Goal: Information Seeking & Learning: Learn about a topic

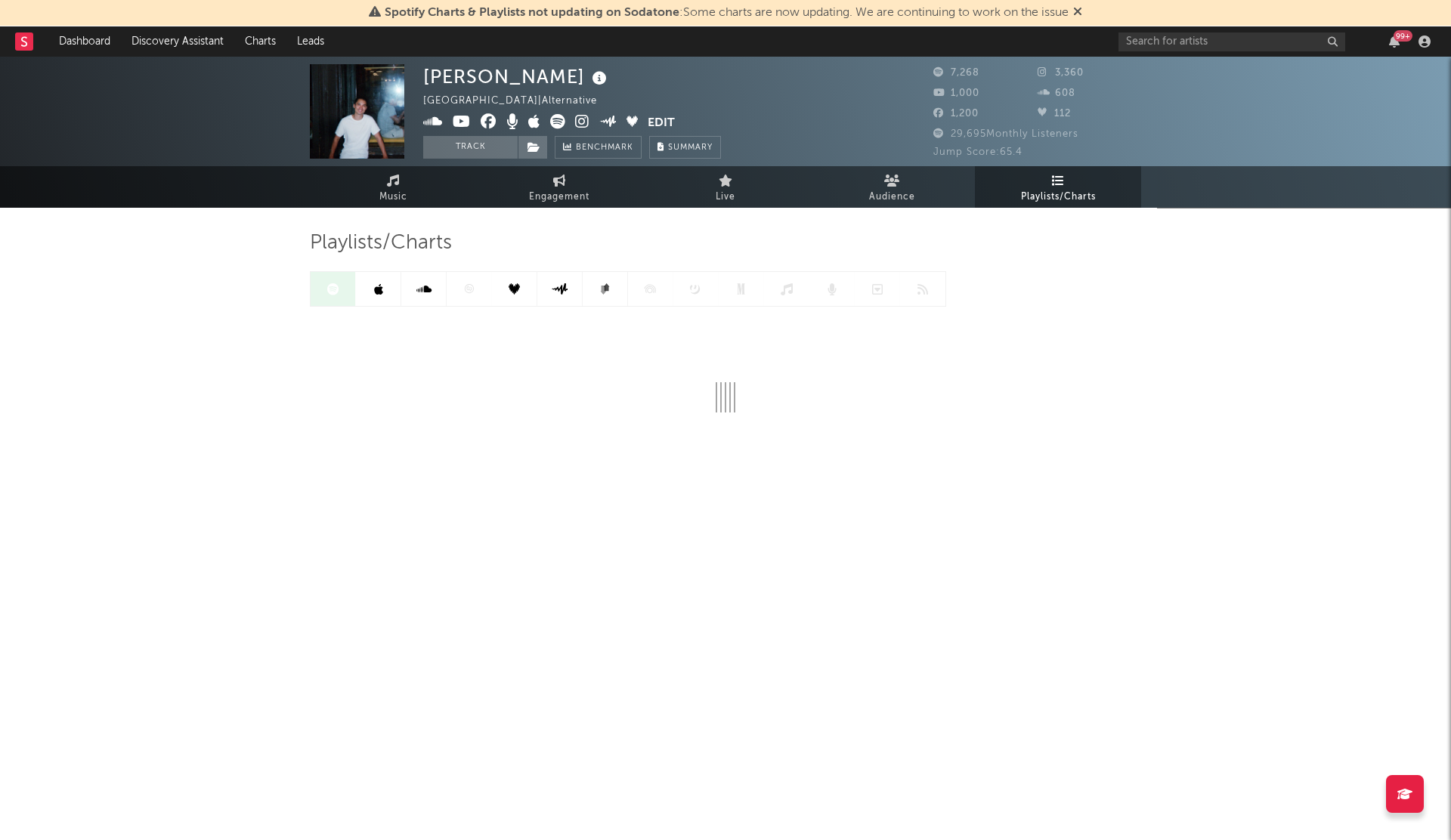
click at [1141, 30] on div "99 +" at bounding box center [1277, 41] width 317 height 30
click at [1171, 55] on div "99 +" at bounding box center [1277, 41] width 317 height 30
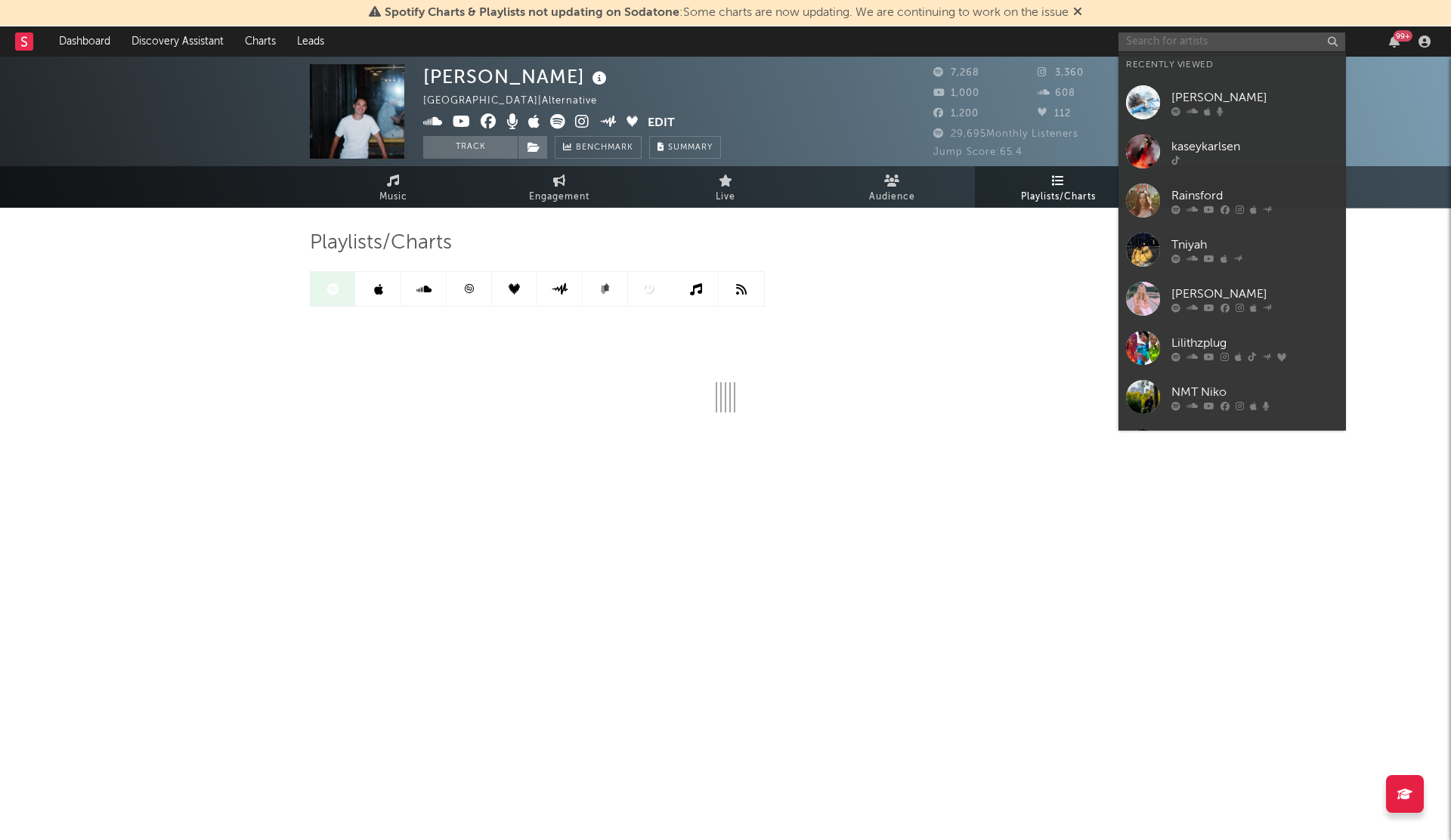
click at [1153, 49] on input "text" at bounding box center [1231, 42] width 226 height 19
click at [1166, 203] on link "Rainsford" at bounding box center [1231, 200] width 226 height 49
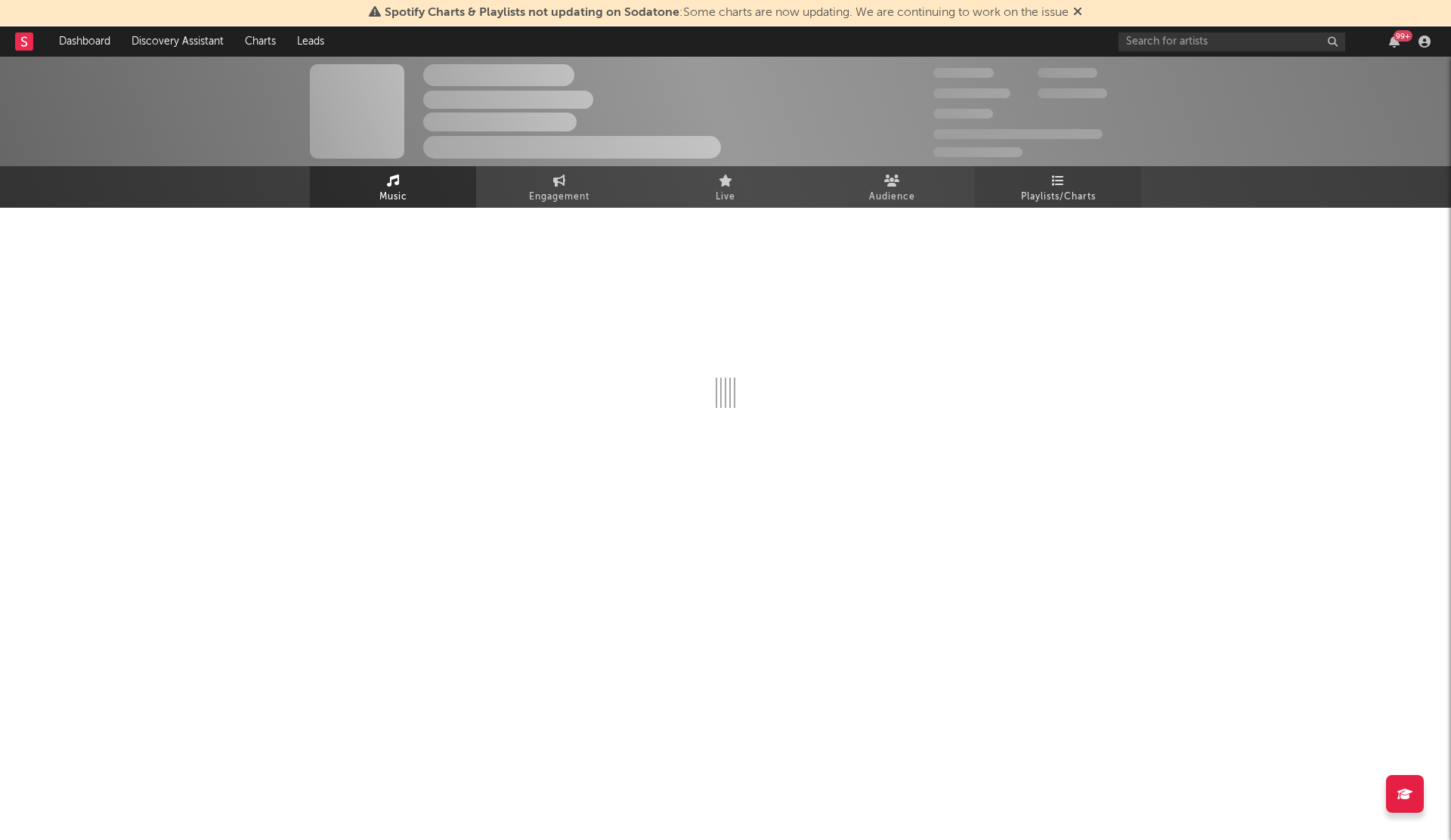
click at [1041, 183] on link "Playlists/Charts" at bounding box center [1058, 187] width 166 height 41
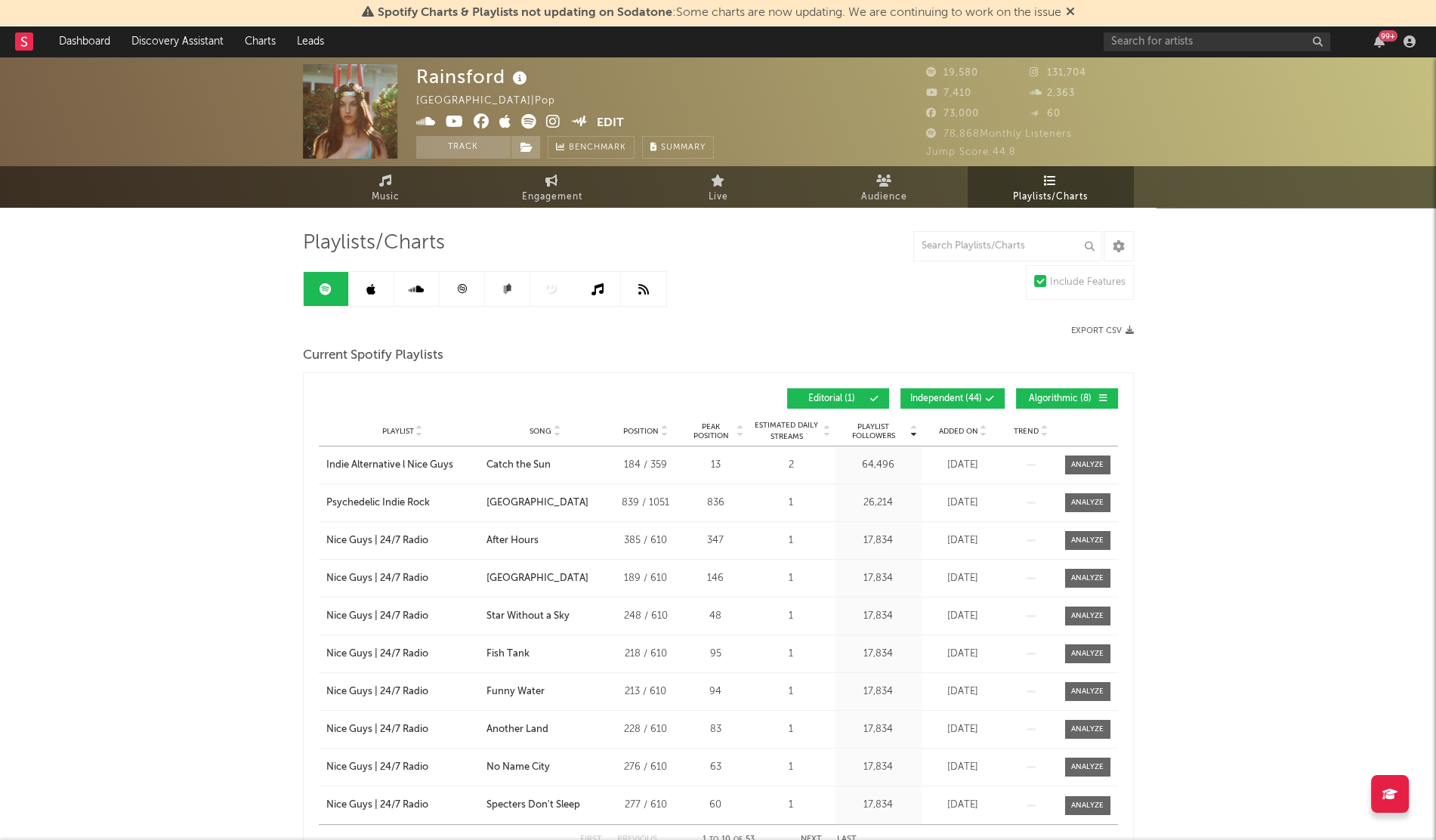
click at [948, 427] on span "Added On" at bounding box center [958, 431] width 39 height 9
click at [379, 458] on div "PressPLAY OK: New Music [DATE]" at bounding box center [403, 465] width 153 height 15
click at [364, 283] on link at bounding box center [371, 289] width 45 height 34
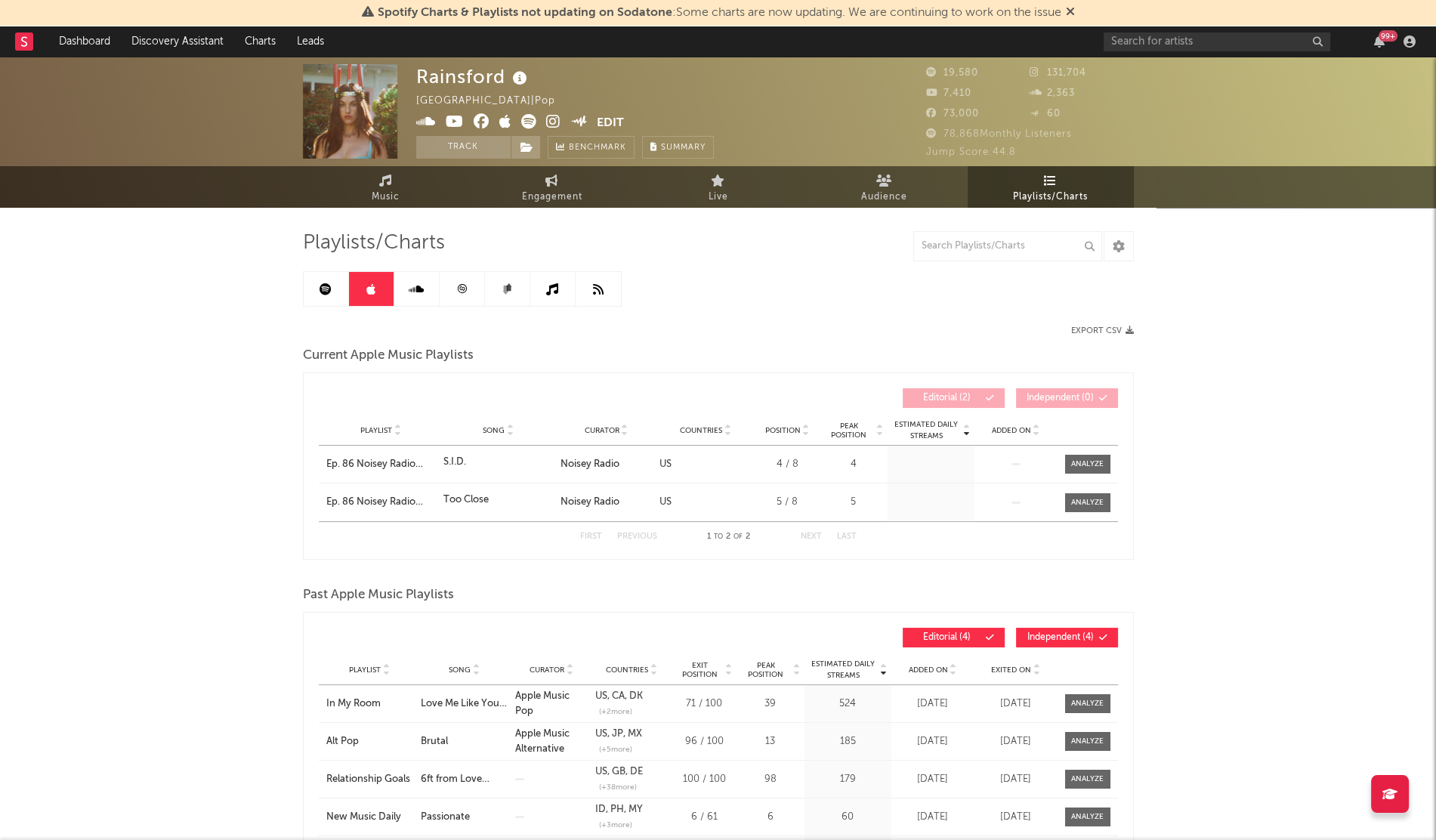
click at [1142, 53] on div "99 +" at bounding box center [1263, 41] width 317 height 30
click at [1155, 46] on input "text" at bounding box center [1217, 42] width 226 height 19
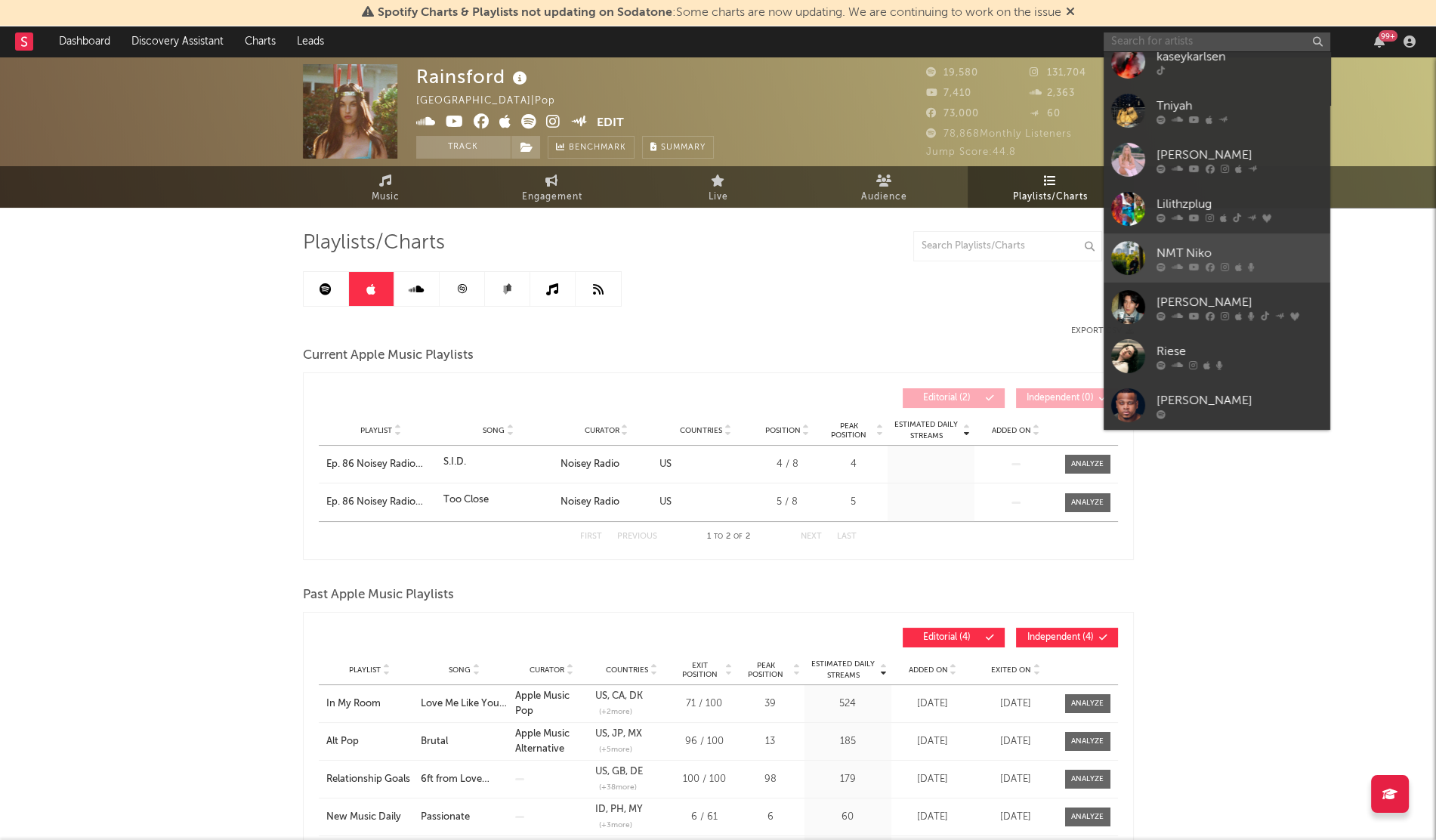
scroll to position [138, 0]
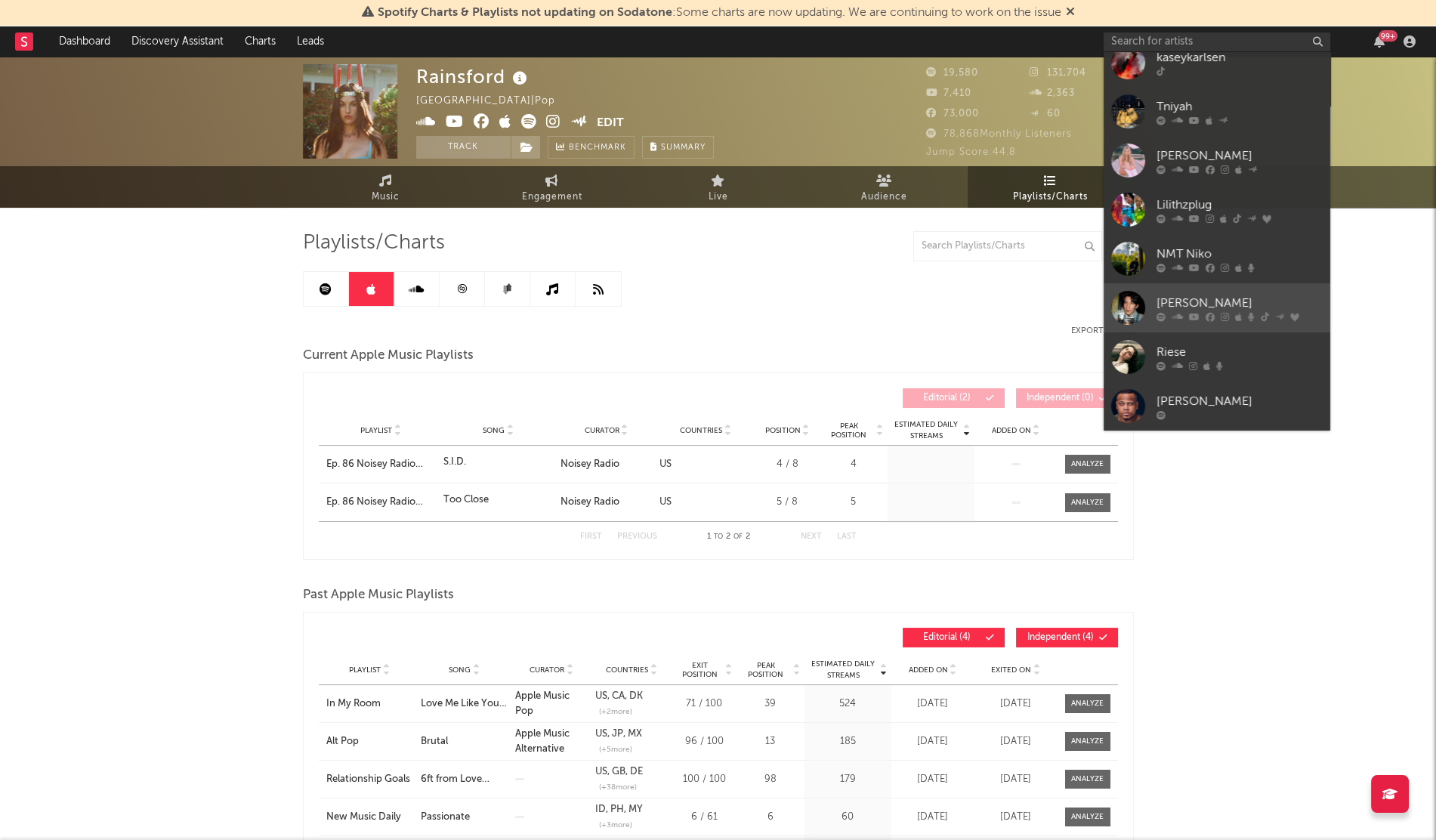
click at [1276, 300] on div "[PERSON_NAME]" at bounding box center [1240, 303] width 166 height 18
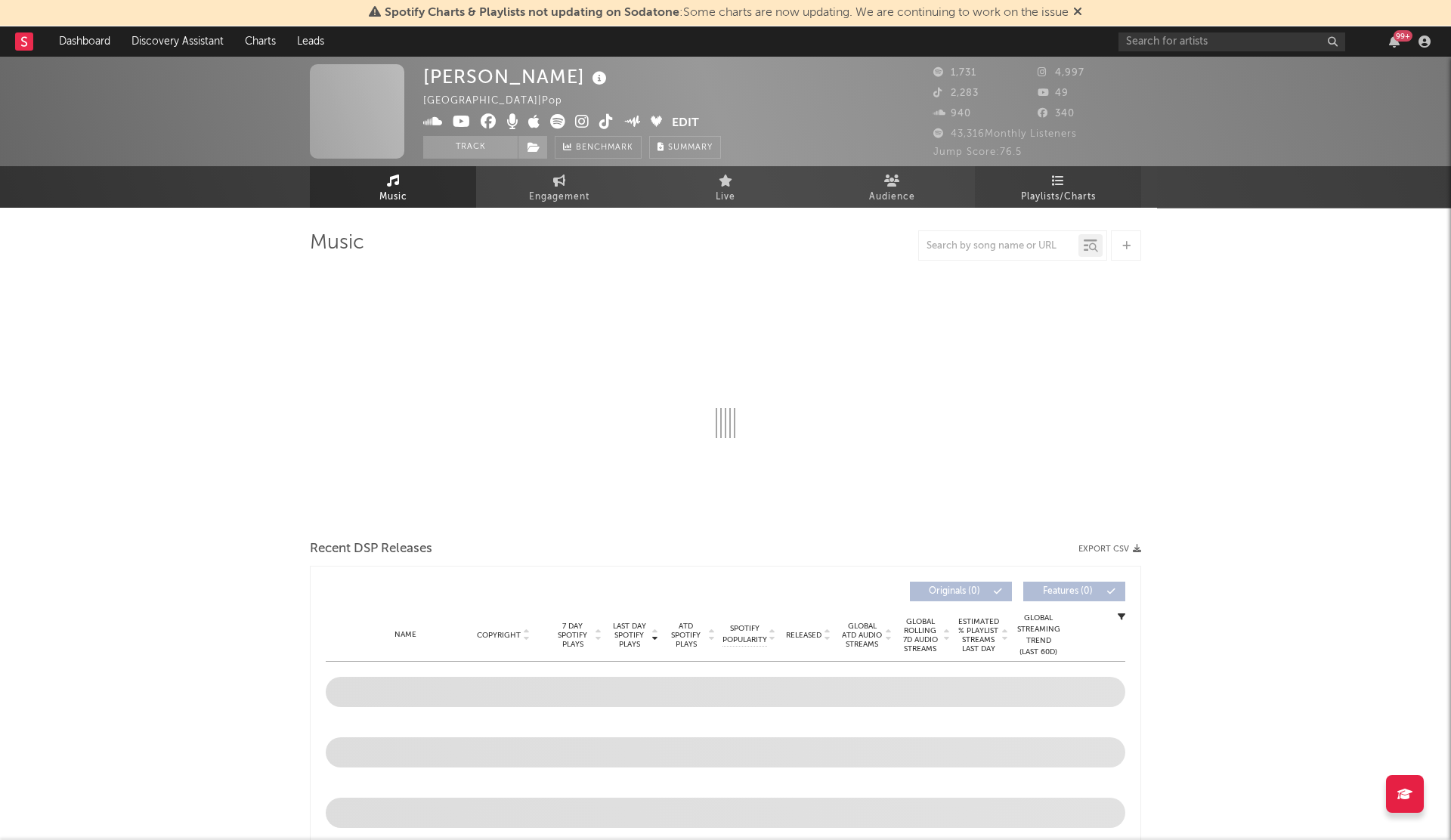
select select "6m"
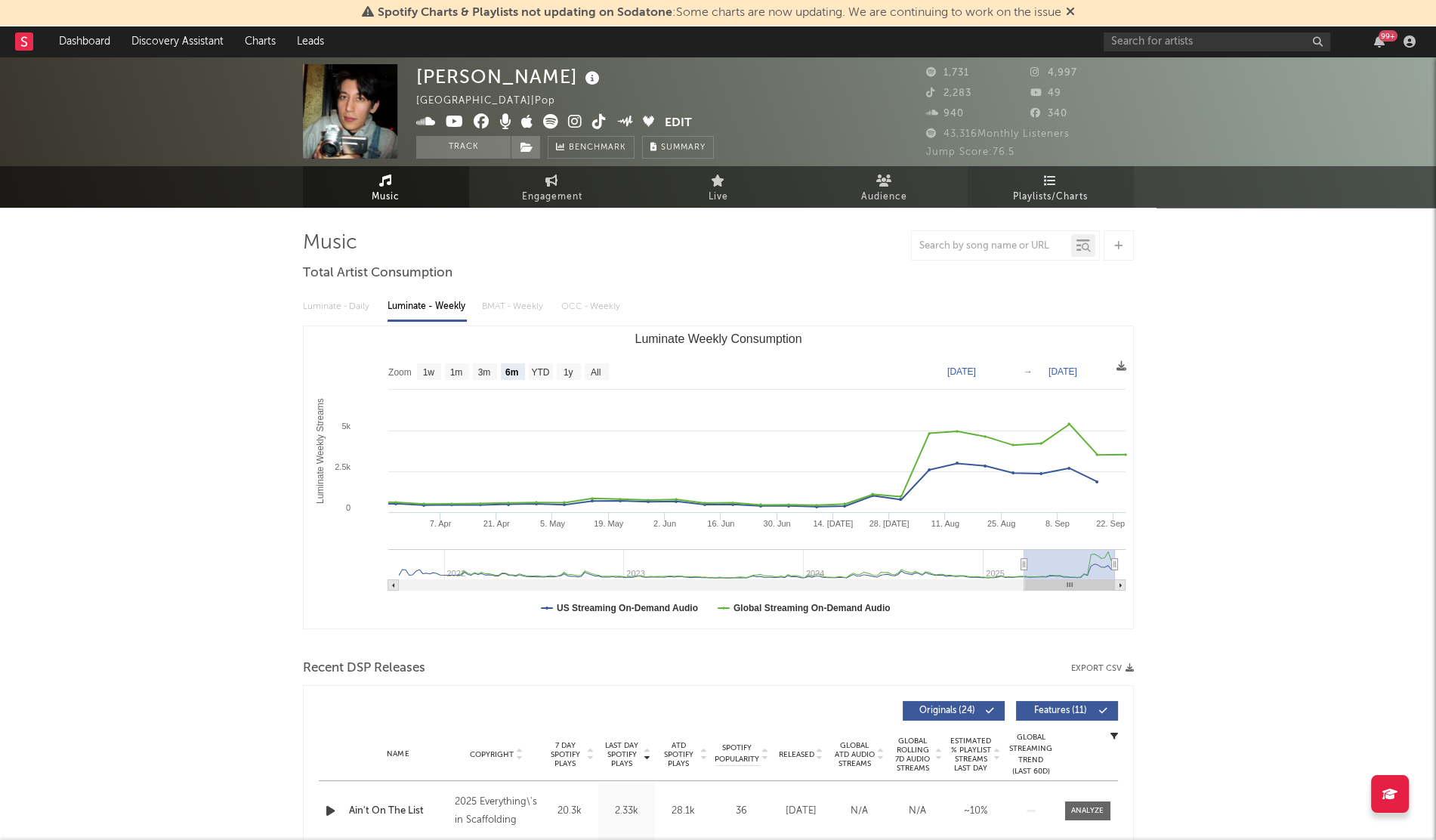
click at [1069, 196] on span "Playlists/Charts" at bounding box center [1050, 196] width 75 height 18
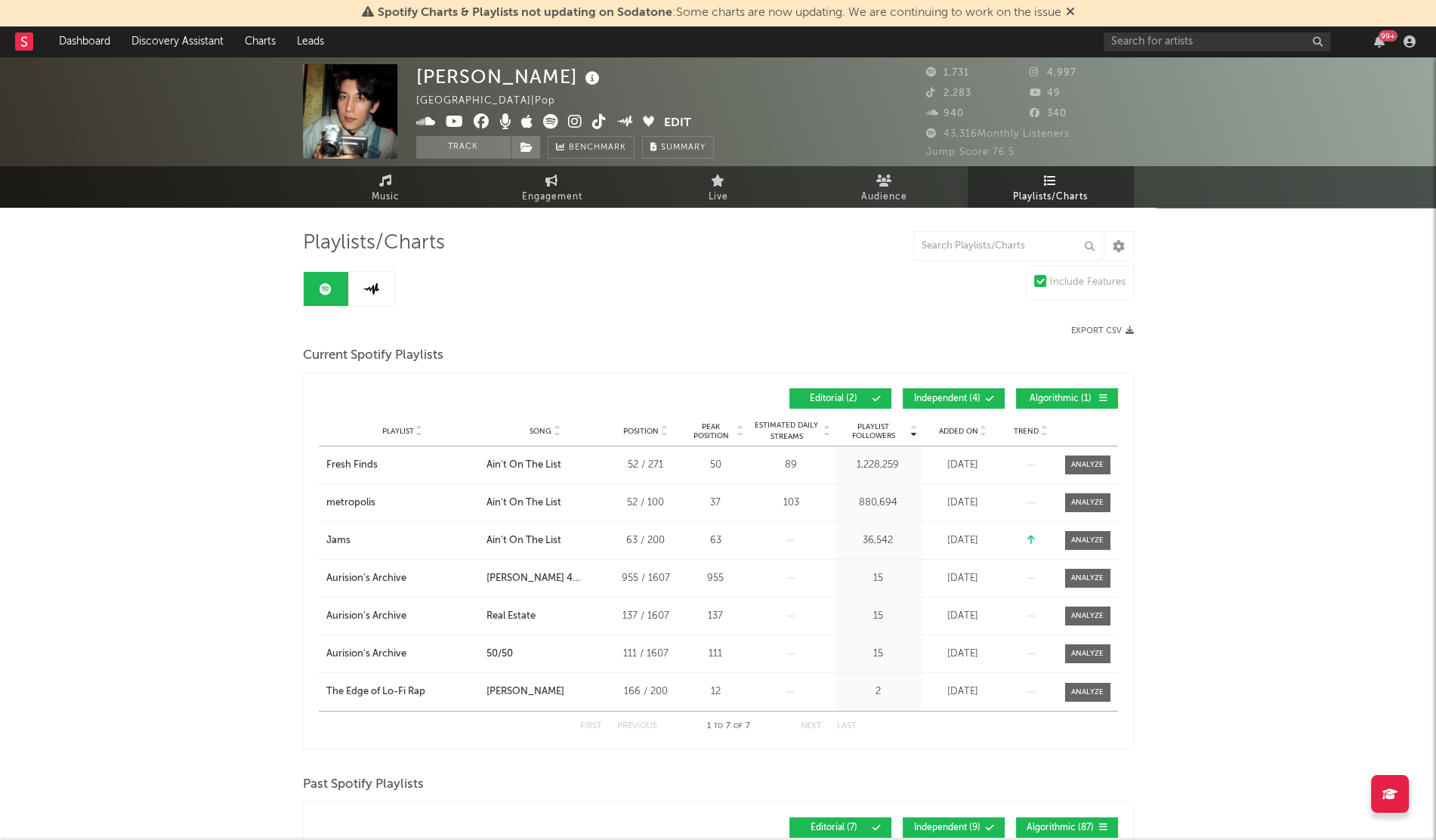
click at [953, 423] on div "Playlist City Song Position Peak Position Estimated Daily Streams Playlist Foll…" at bounding box center [718, 431] width 799 height 30
click at [946, 429] on span "Added On" at bounding box center [958, 431] width 39 height 9
click at [347, 467] on div "Jams" at bounding box center [339, 465] width 24 height 15
click at [1137, 31] on div "99 +" at bounding box center [1263, 41] width 317 height 30
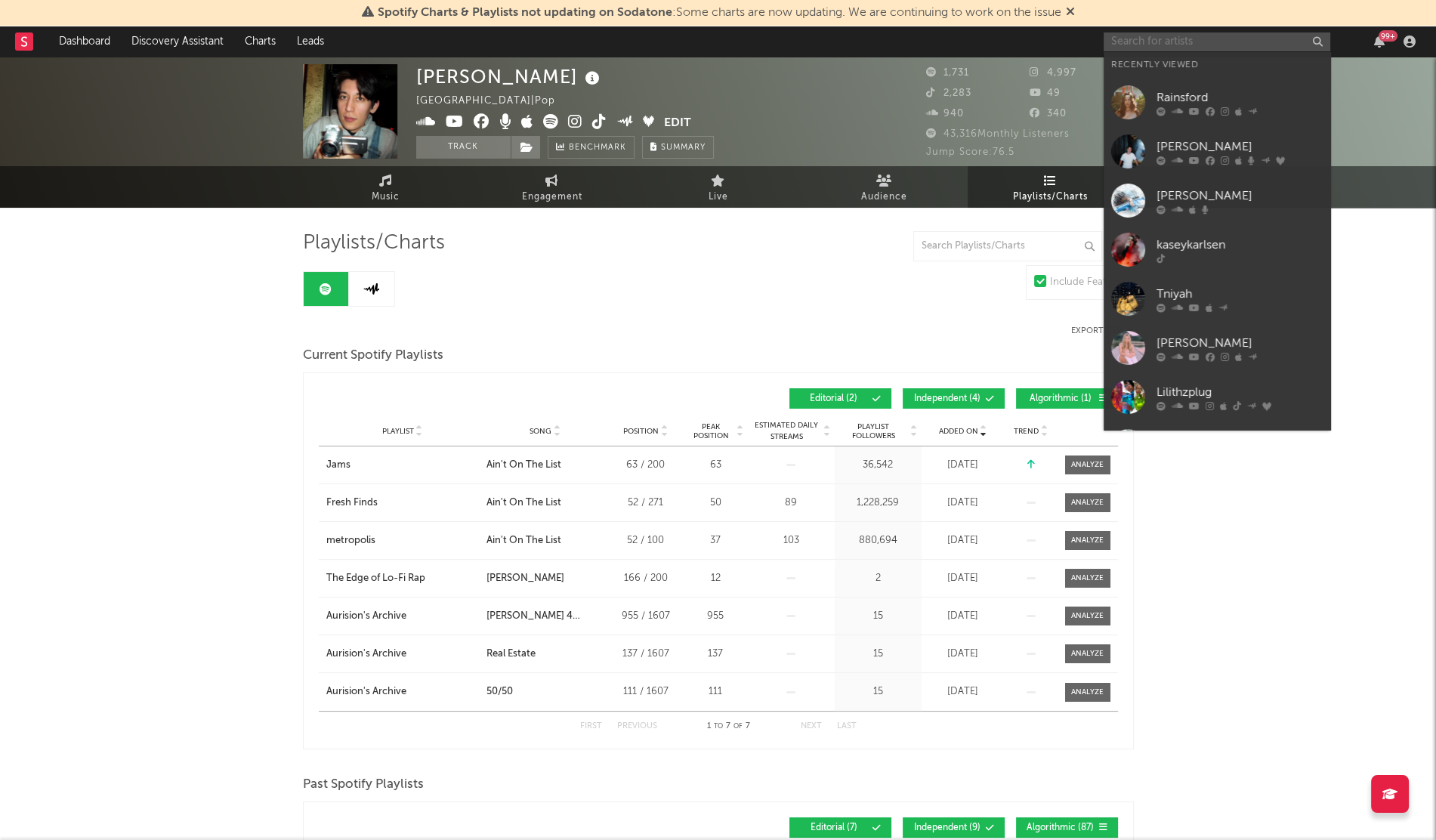
click at [1137, 33] on input "text" at bounding box center [1217, 42] width 226 height 19
click at [1126, 360] on div at bounding box center [1128, 348] width 34 height 34
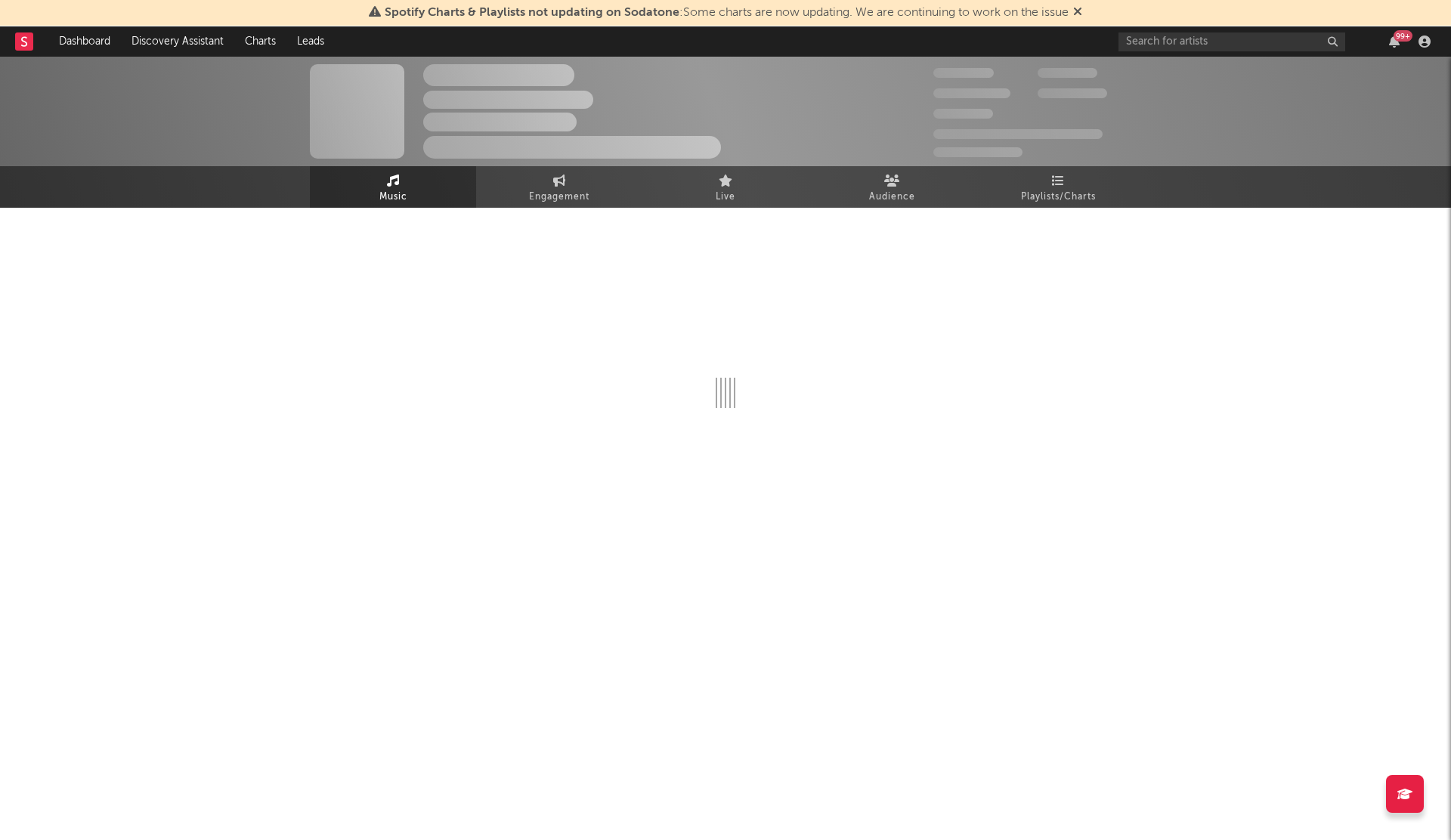
select select "6m"
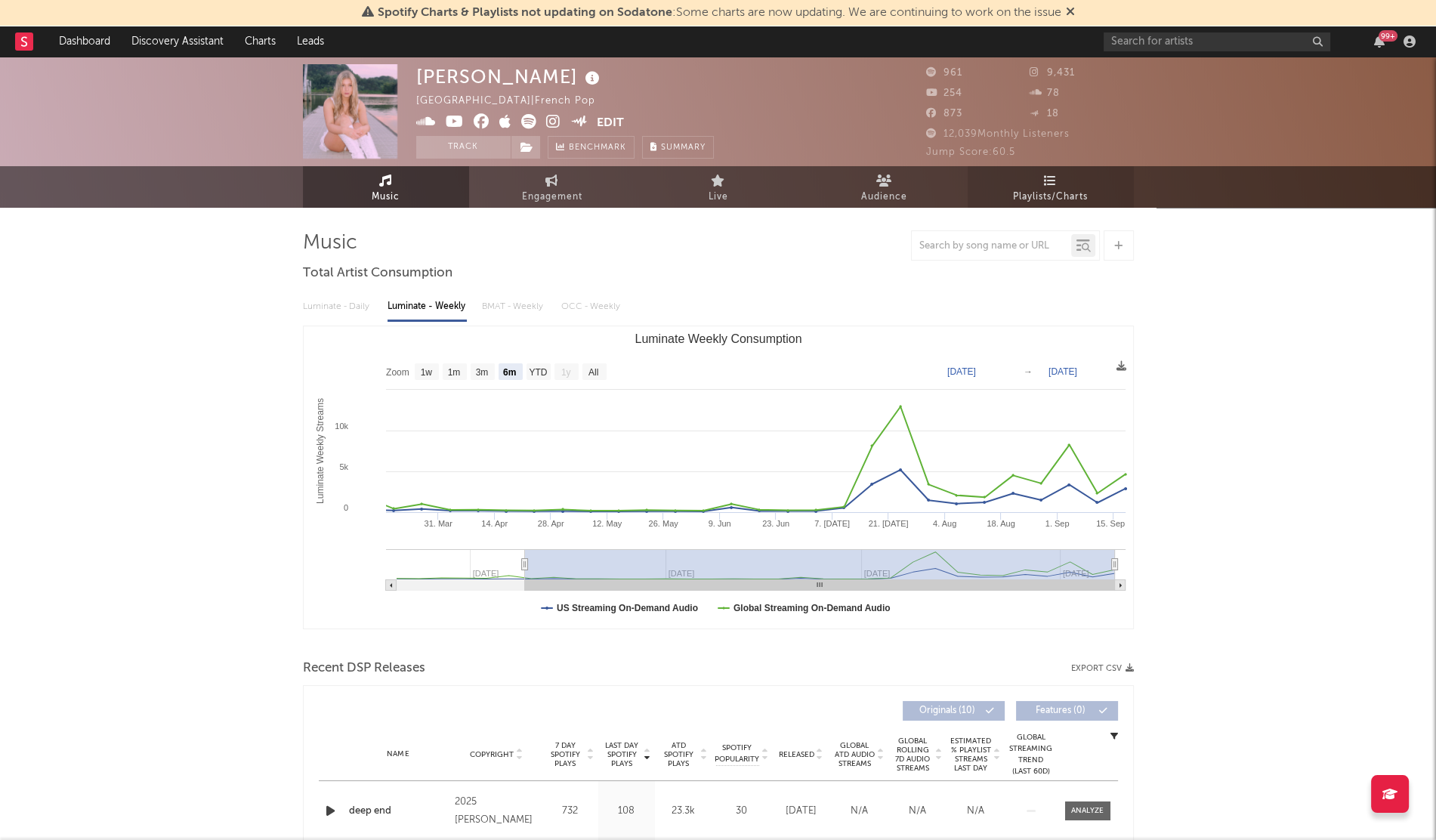
click at [1061, 194] on span "Playlists/Charts" at bounding box center [1050, 196] width 75 height 18
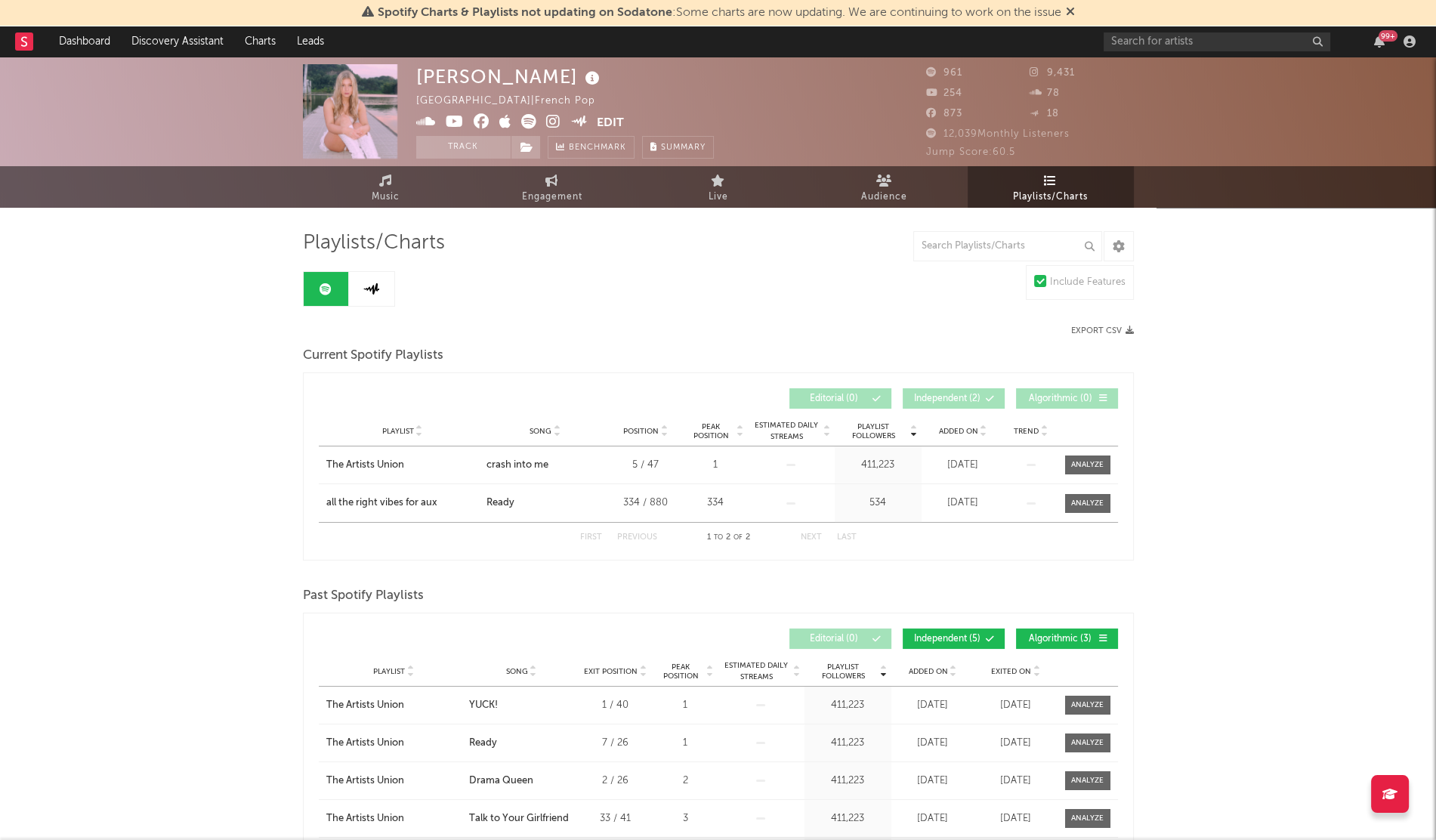
click at [958, 435] on div "Added On" at bounding box center [964, 430] width 75 height 11
click at [1151, 45] on input "text" at bounding box center [1217, 42] width 226 height 19
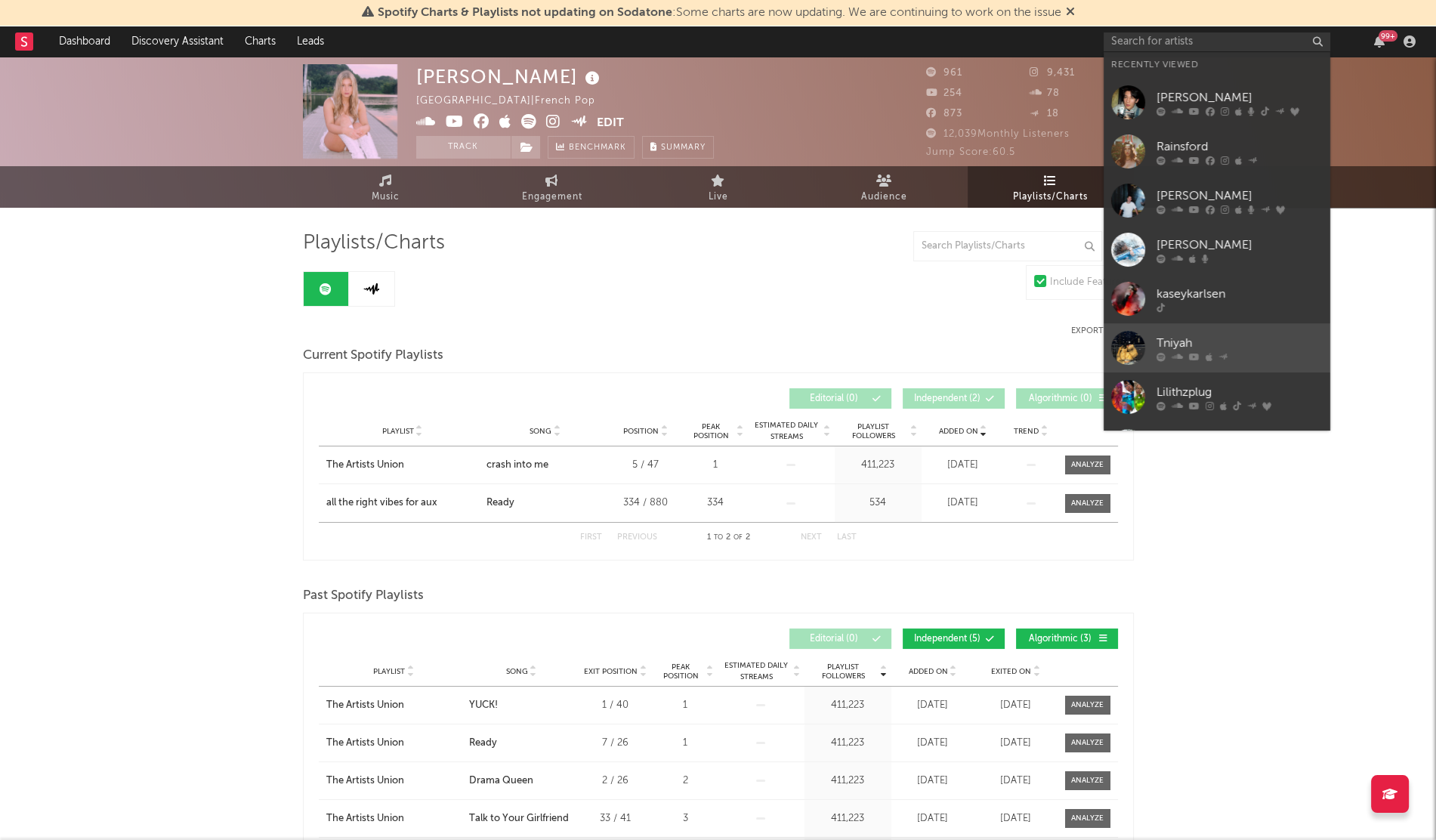
drag, startPoint x: 1158, startPoint y: 272, endPoint x: 1129, endPoint y: 349, distance: 82.3
click at [1129, 349] on div at bounding box center [1128, 348] width 34 height 34
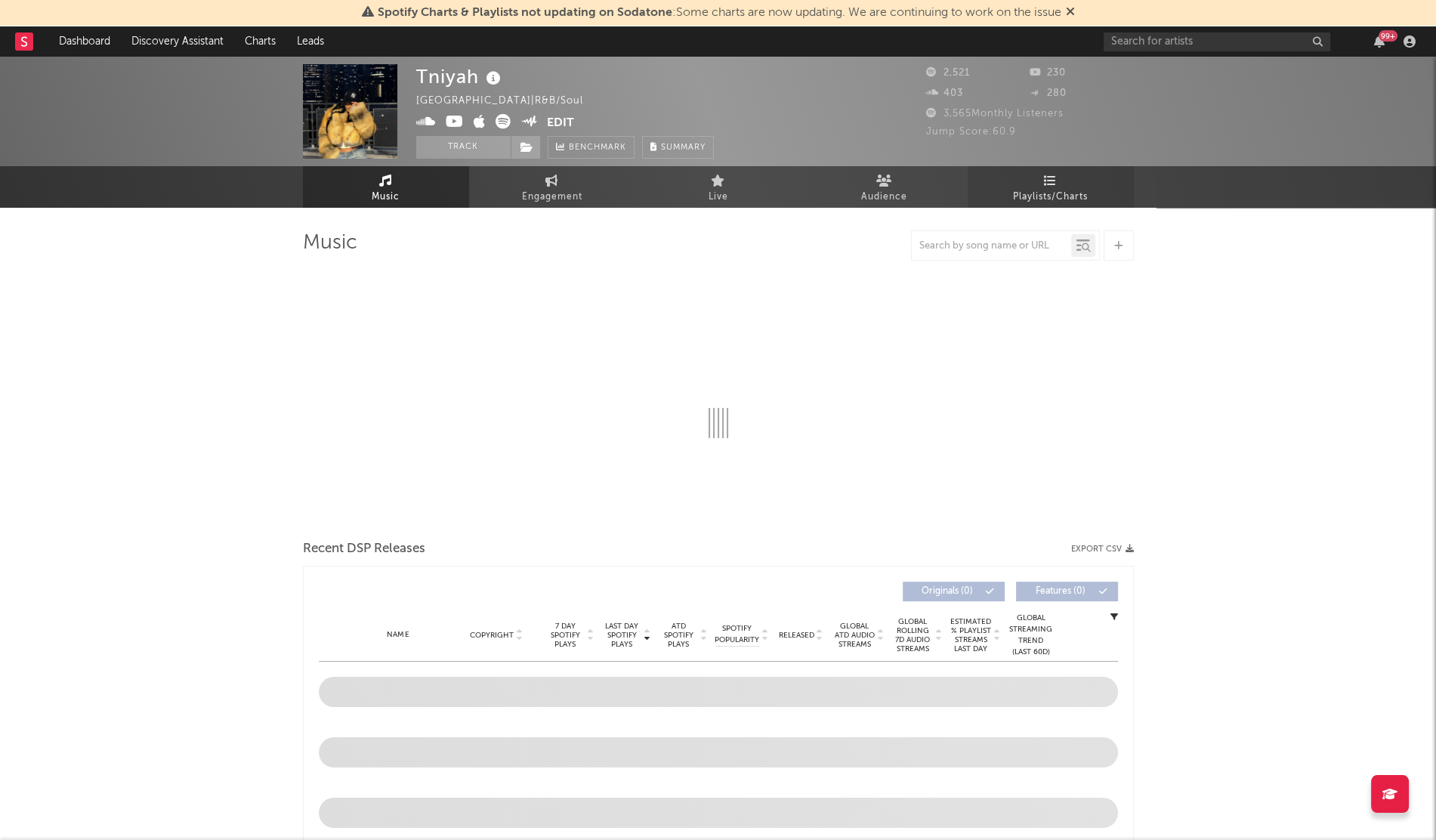
select select "6m"
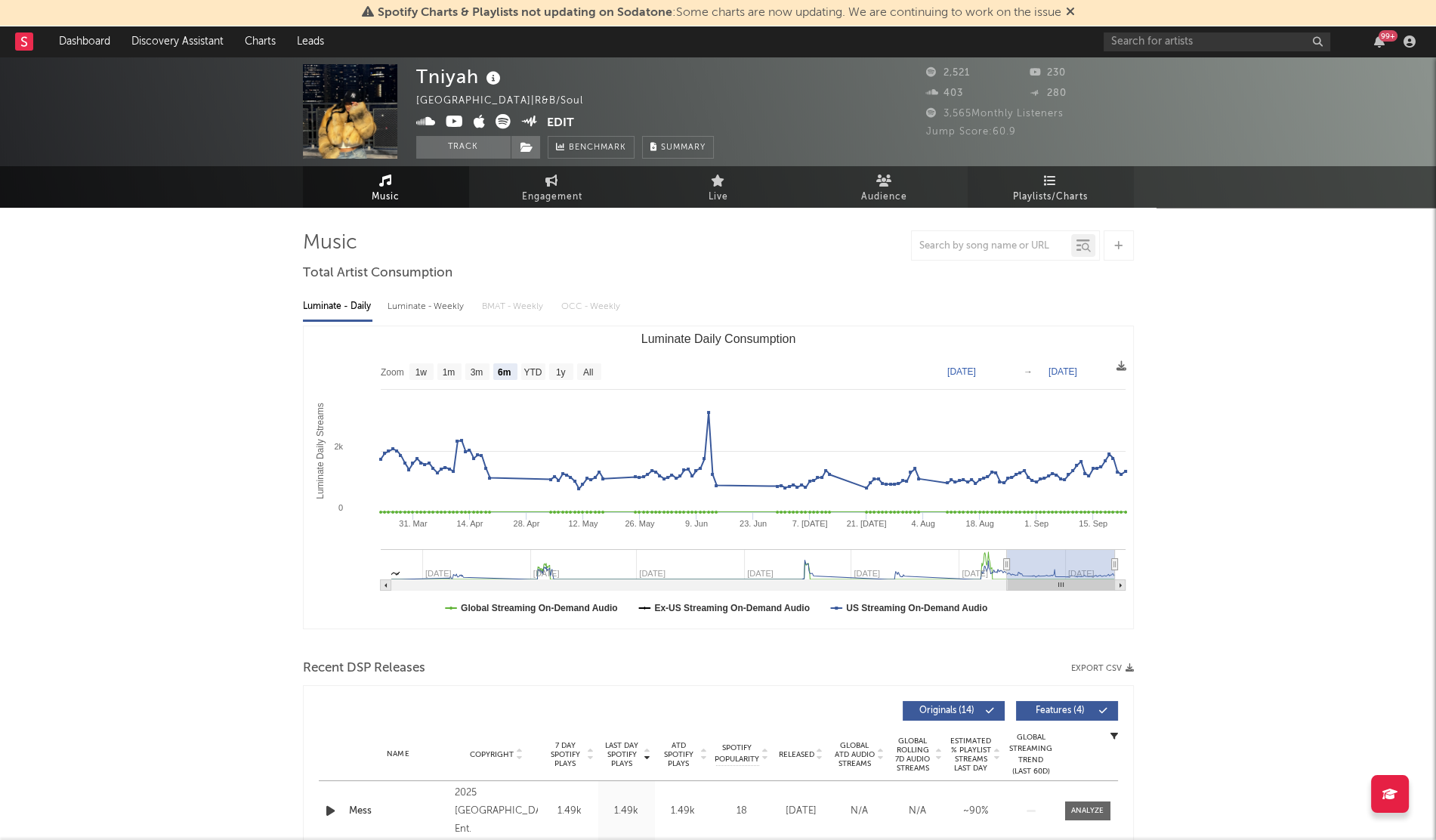
click at [1057, 187] on link "Playlists/Charts" at bounding box center [1051, 187] width 166 height 41
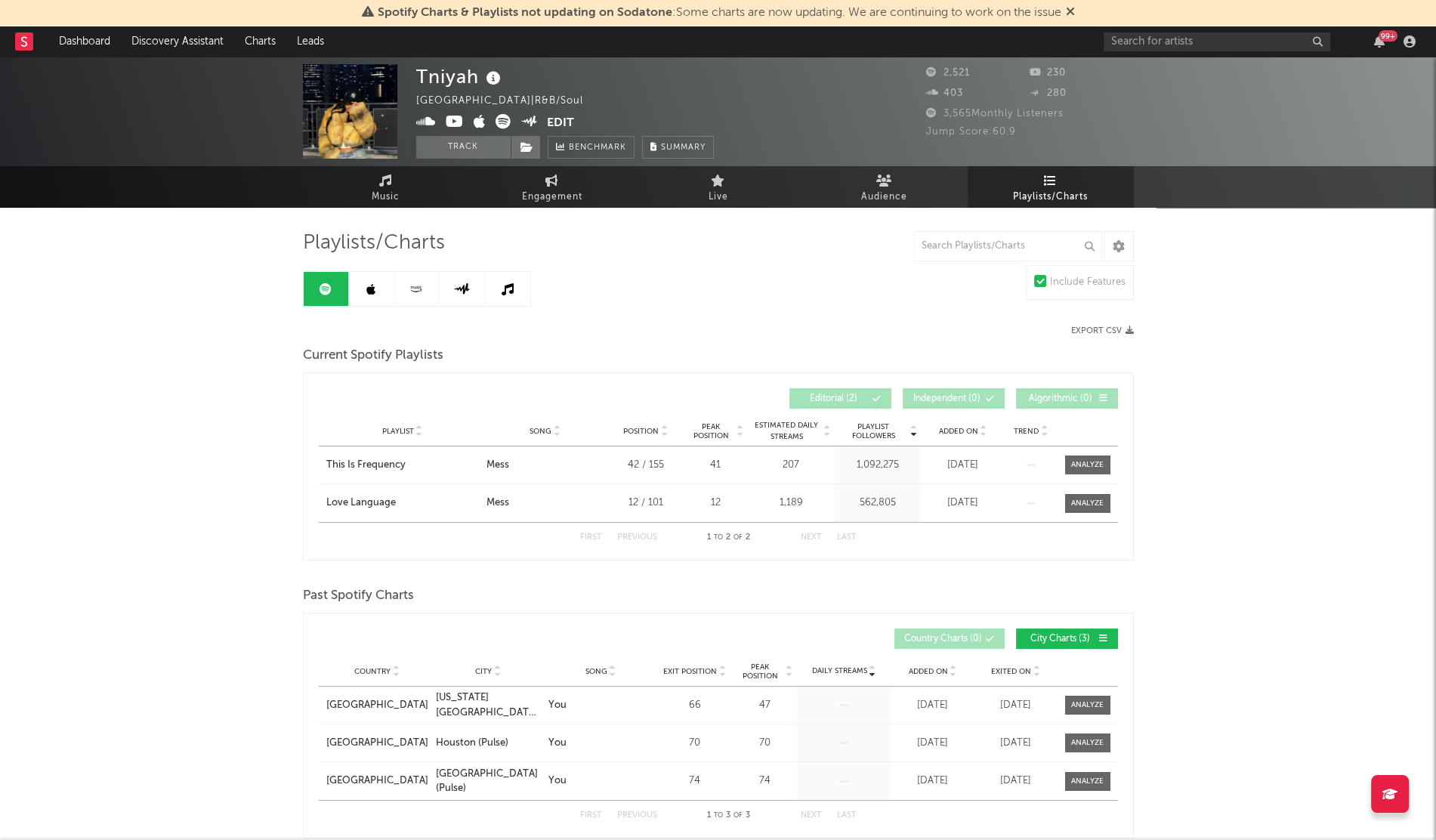
click at [357, 282] on link at bounding box center [371, 289] width 45 height 34
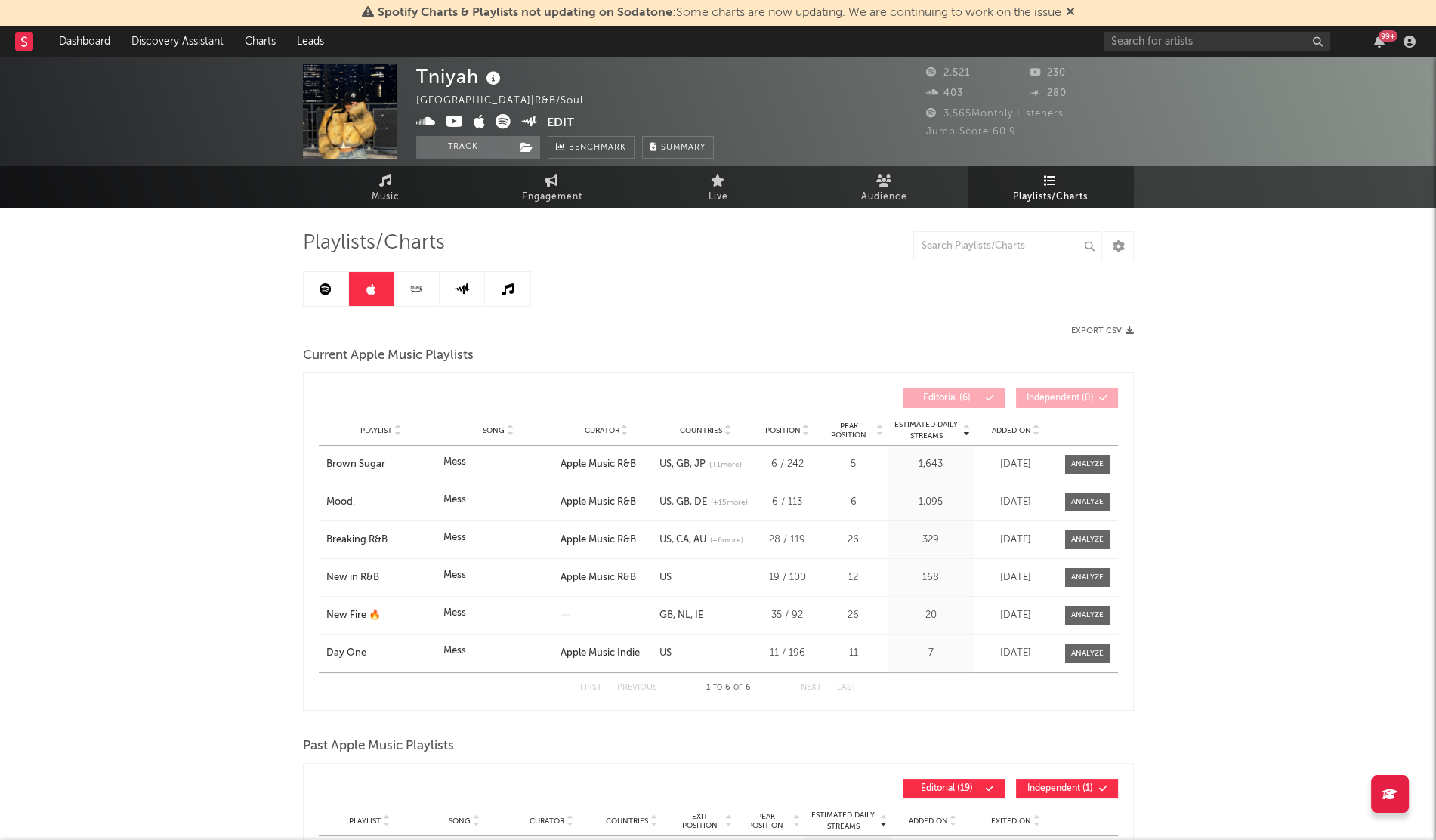
click at [999, 426] on span "Added On" at bounding box center [1012, 430] width 39 height 9
click at [1126, 33] on input "text" at bounding box center [1217, 42] width 226 height 19
click at [1136, 35] on input "text" at bounding box center [1217, 42] width 226 height 19
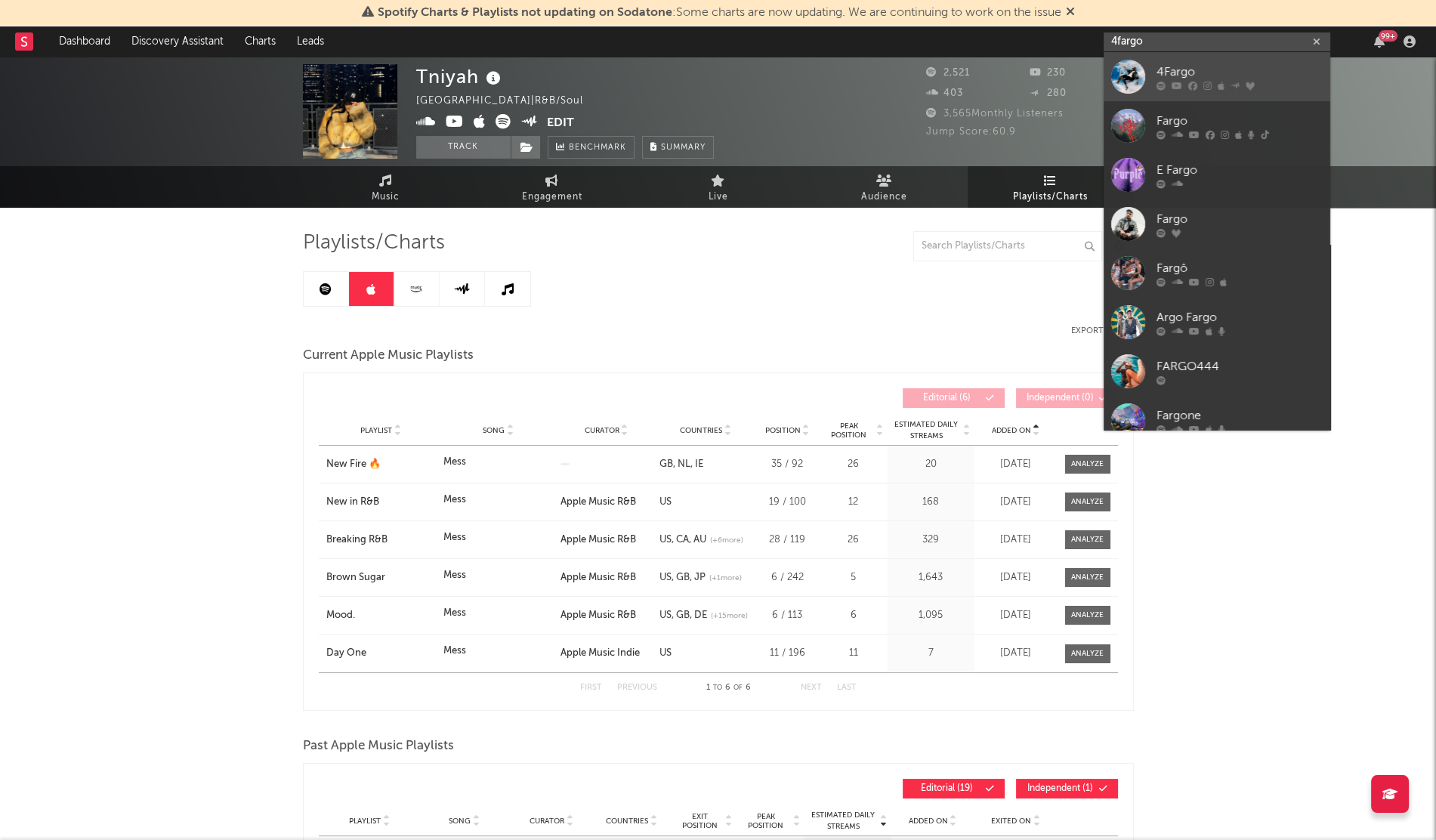
type input "4fargo"
click at [1126, 80] on div at bounding box center [1128, 77] width 34 height 34
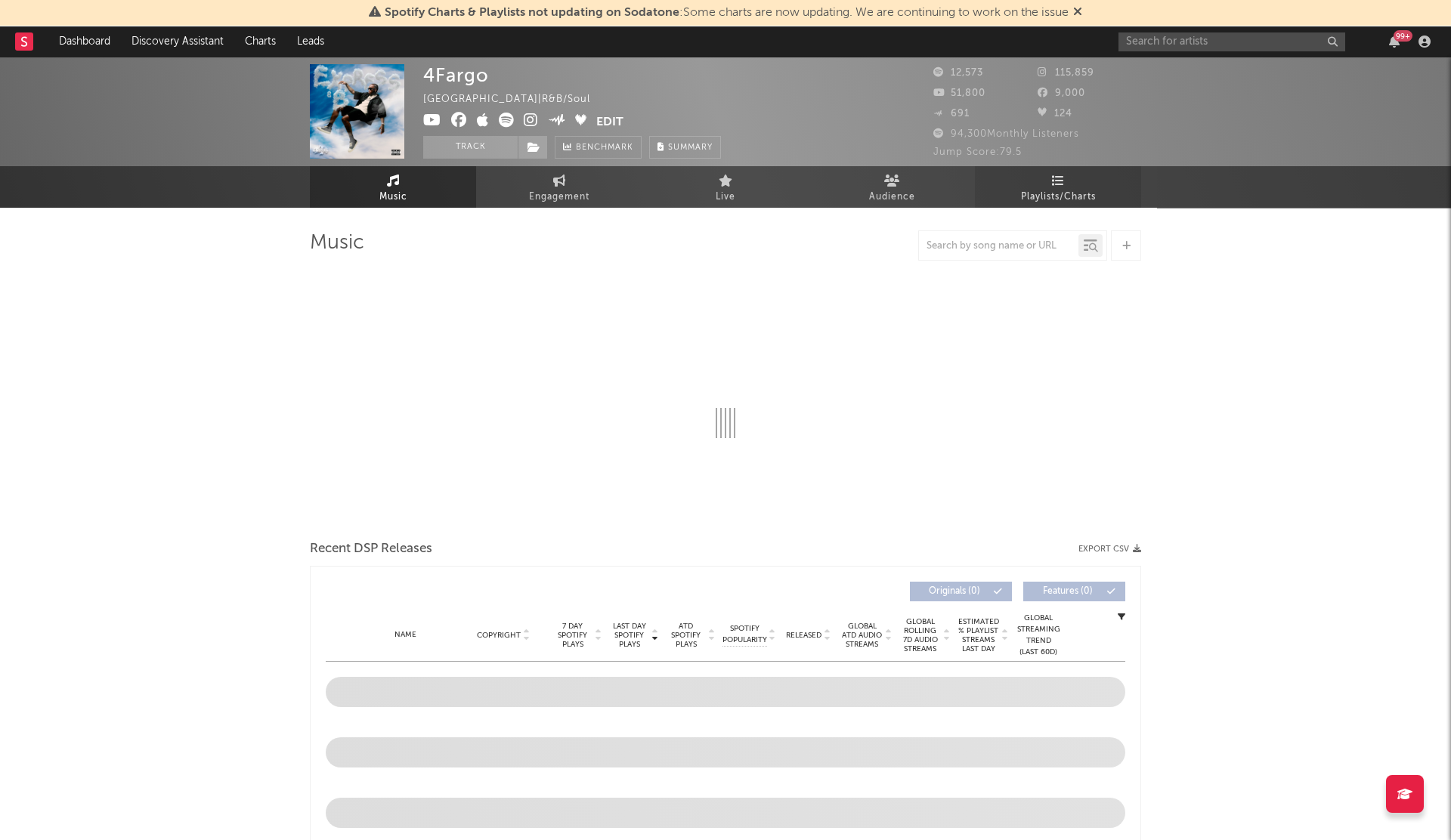
select select "6m"
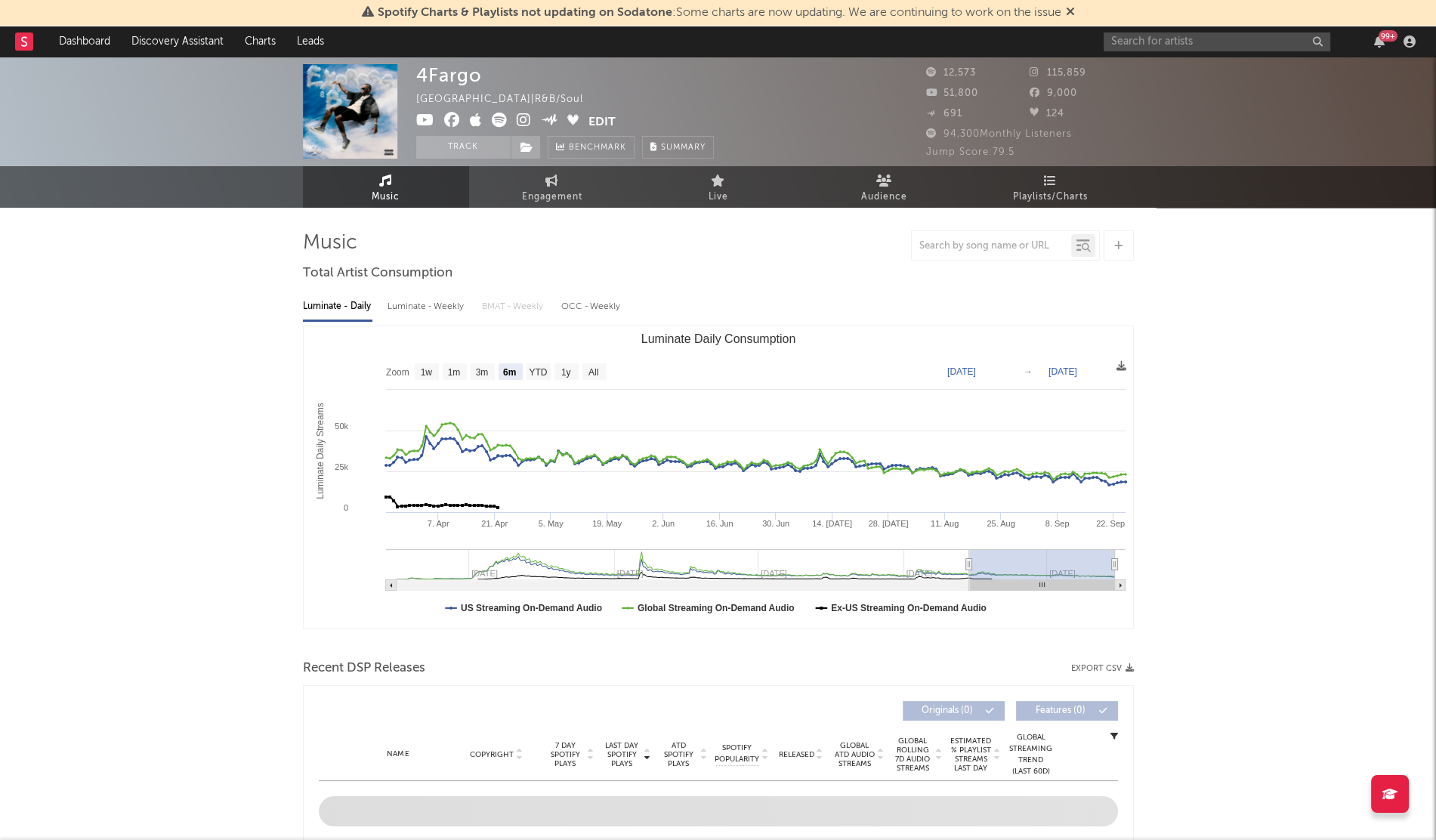
click at [1036, 195] on span "Playlists/Charts" at bounding box center [1050, 196] width 75 height 18
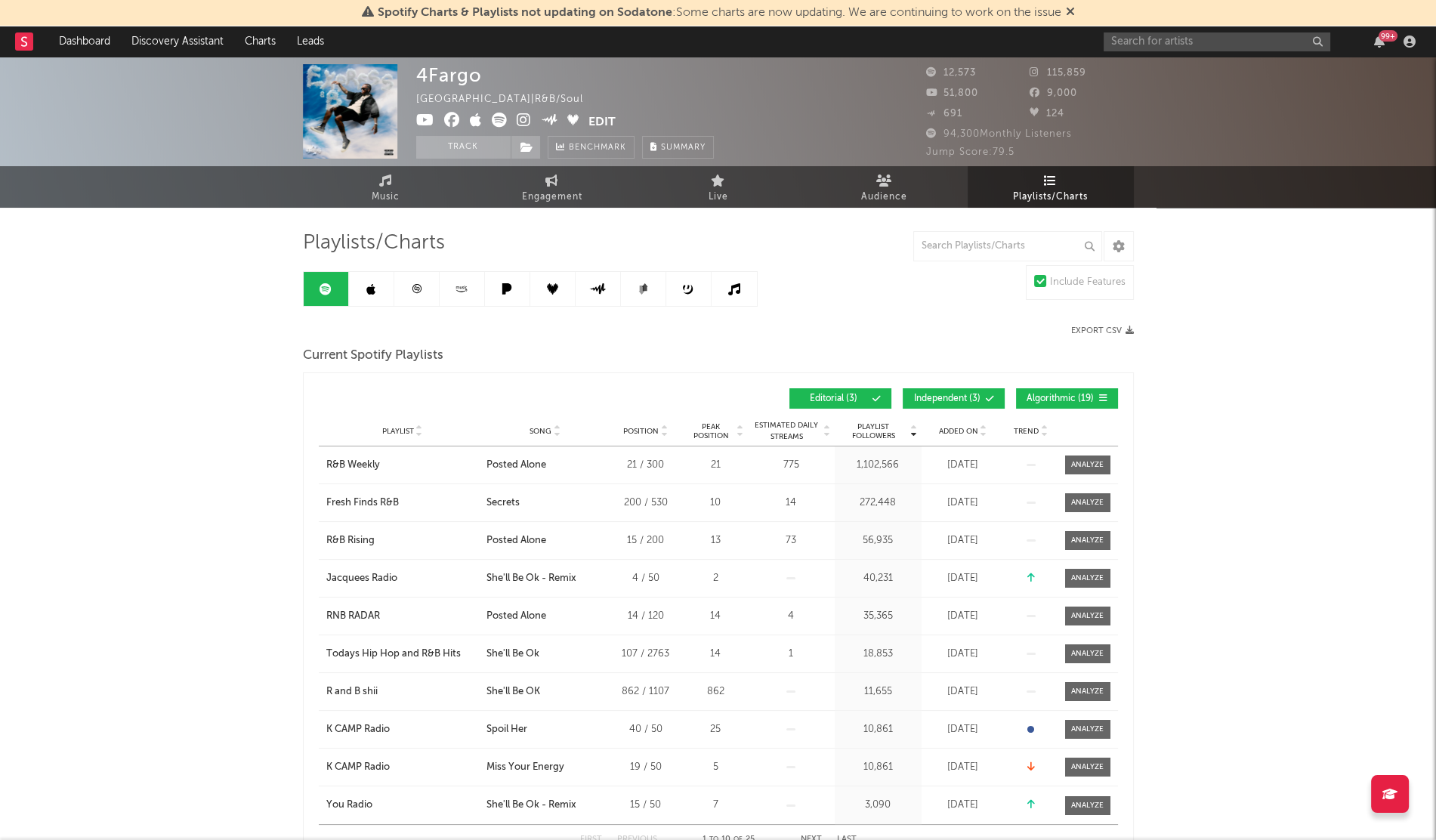
click at [952, 436] on div "Playlist City Song Position Peak Position Estimated Daily Streams Playlist Foll…" at bounding box center [718, 431] width 799 height 30
click at [955, 430] on span "Added On" at bounding box center [958, 431] width 39 height 9
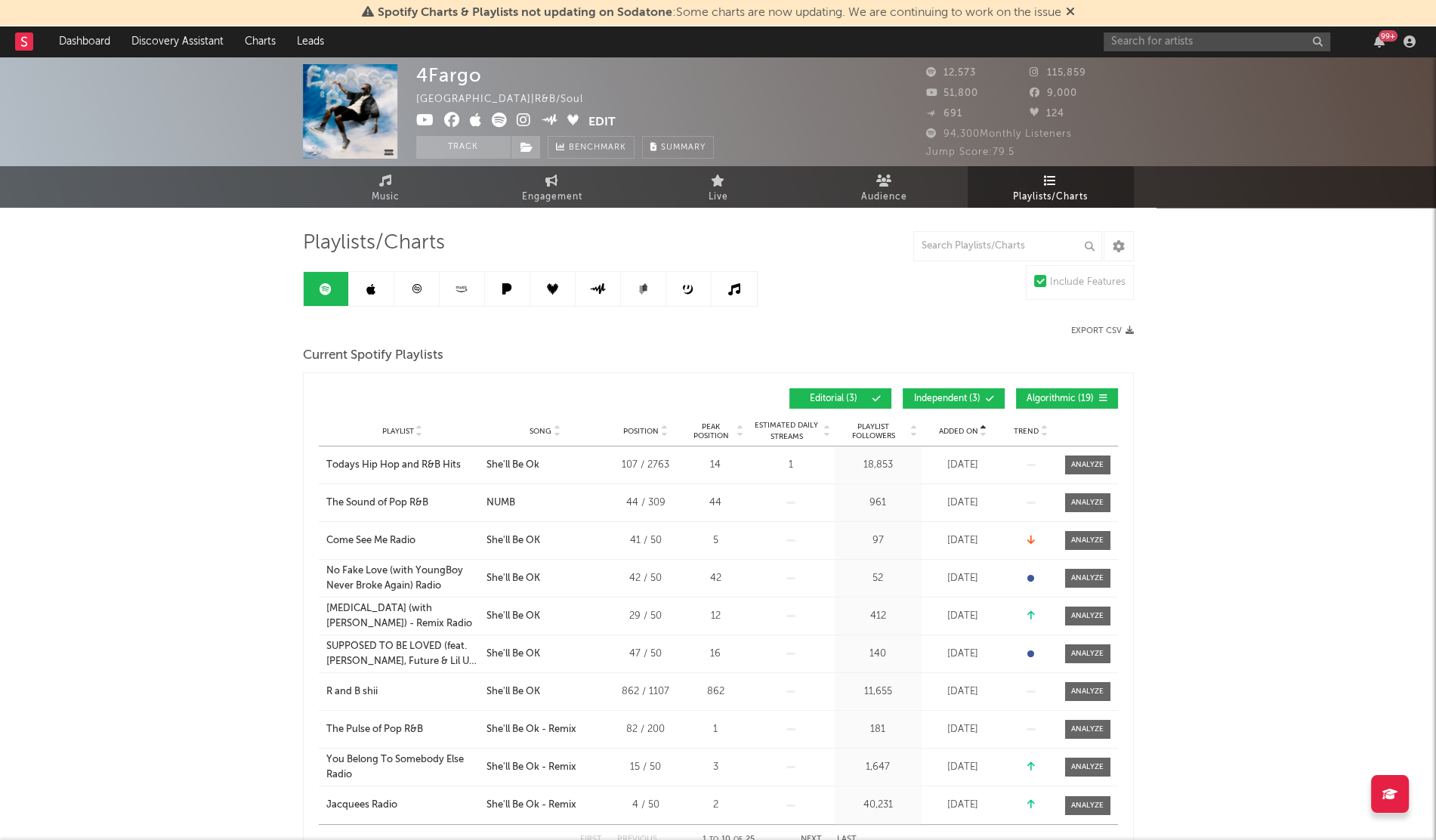
click at [955, 430] on span "Added On" at bounding box center [958, 431] width 39 height 9
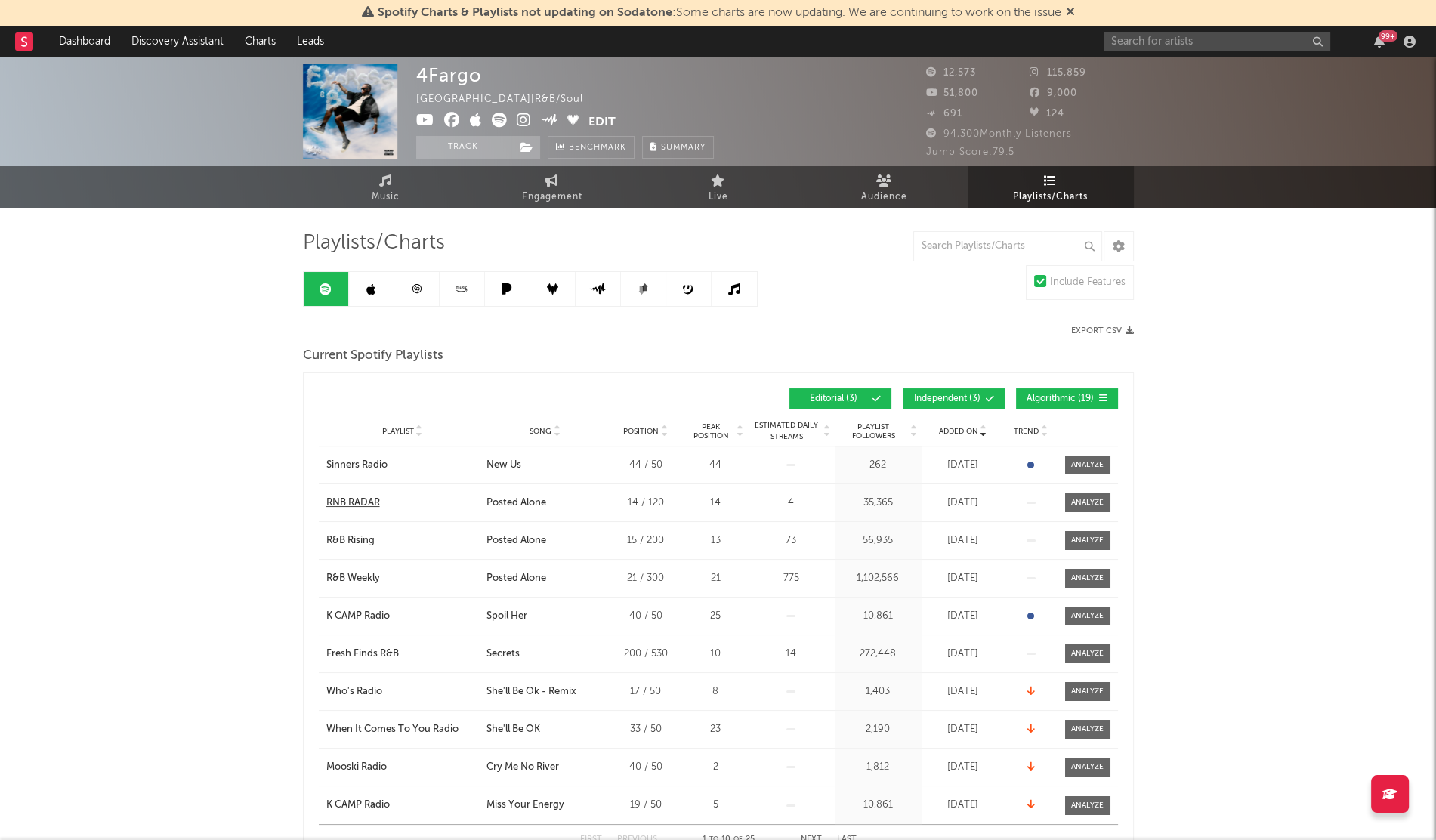
click at [353, 495] on div "RNB RADAR" at bounding box center [353, 503] width 54 height 15
click at [351, 466] on div "Sinners Radio" at bounding box center [357, 465] width 61 height 15
click at [372, 285] on icon at bounding box center [370, 289] width 9 height 12
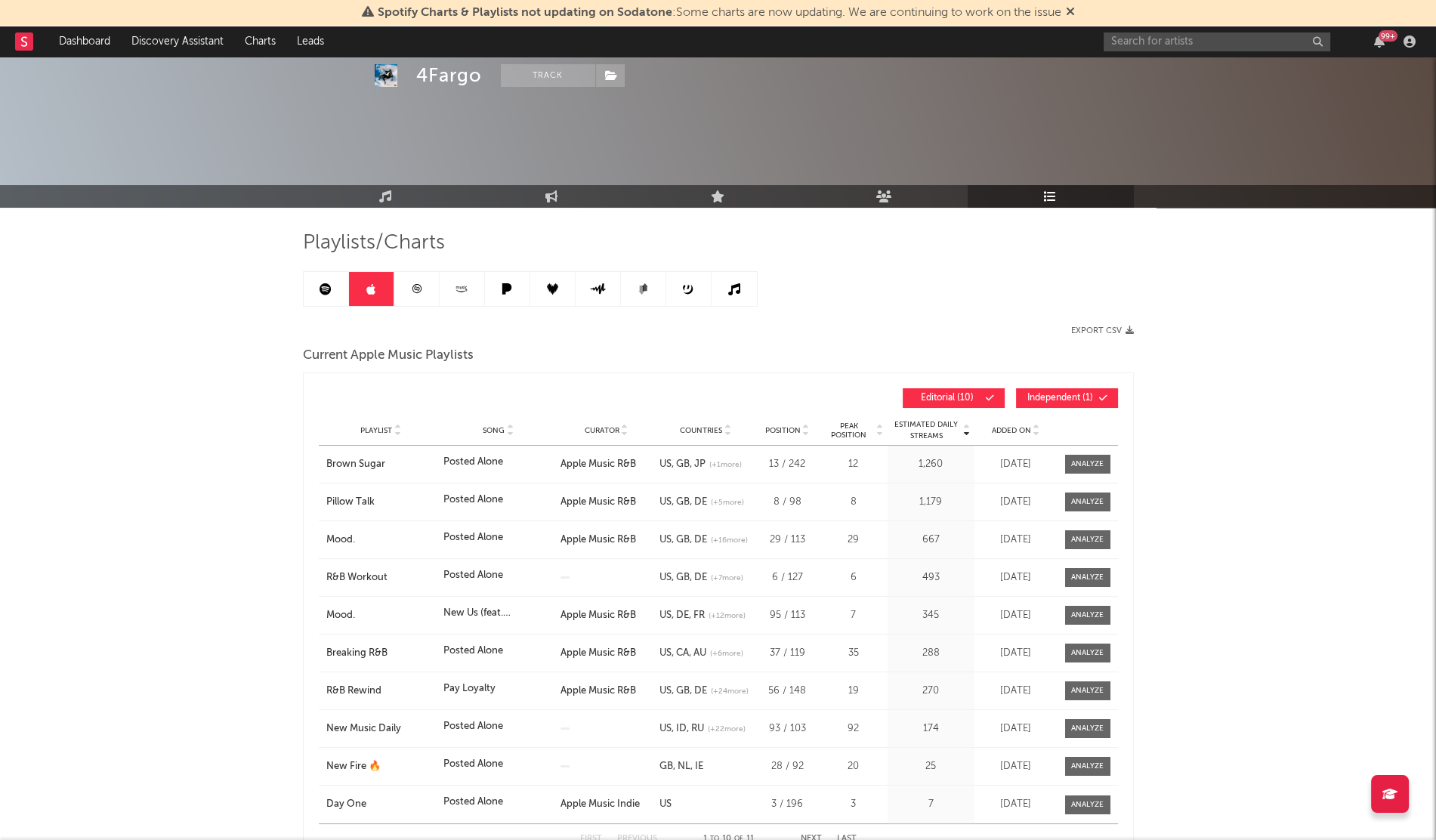
scroll to position [226, 0]
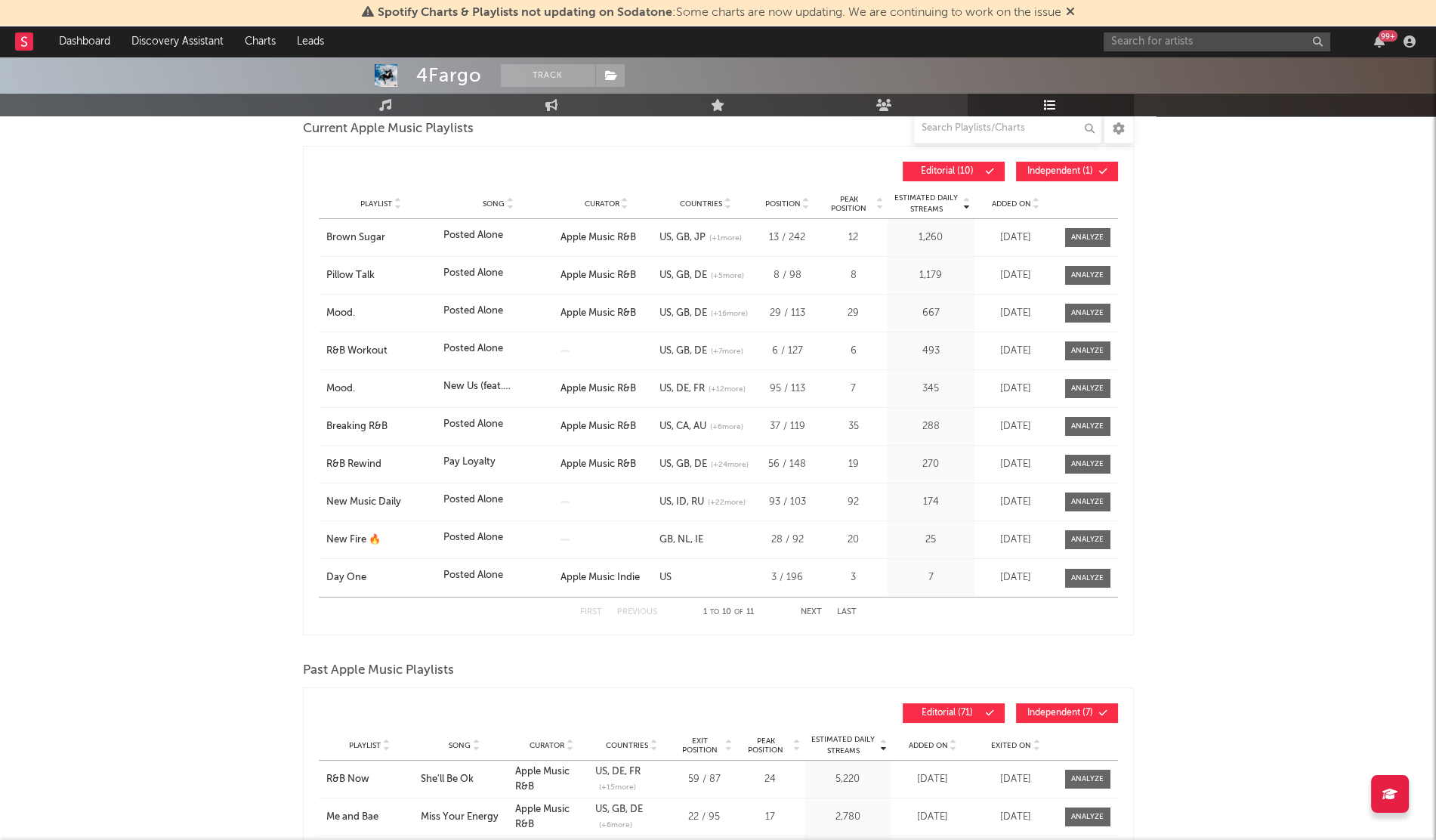
click at [1015, 201] on span "Added On" at bounding box center [1012, 204] width 39 height 9
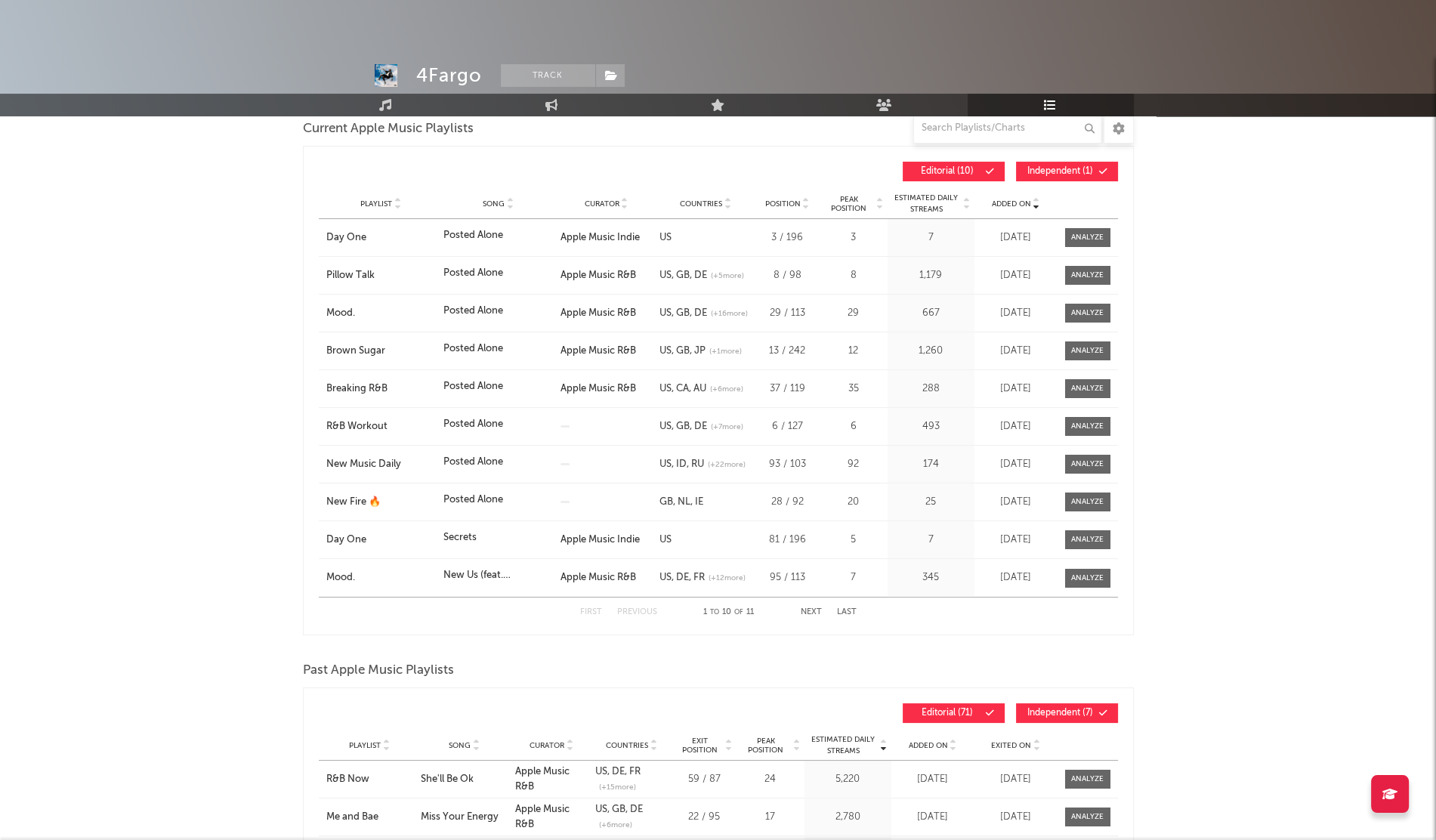
click at [1015, 201] on span "Added On" at bounding box center [1012, 204] width 39 height 9
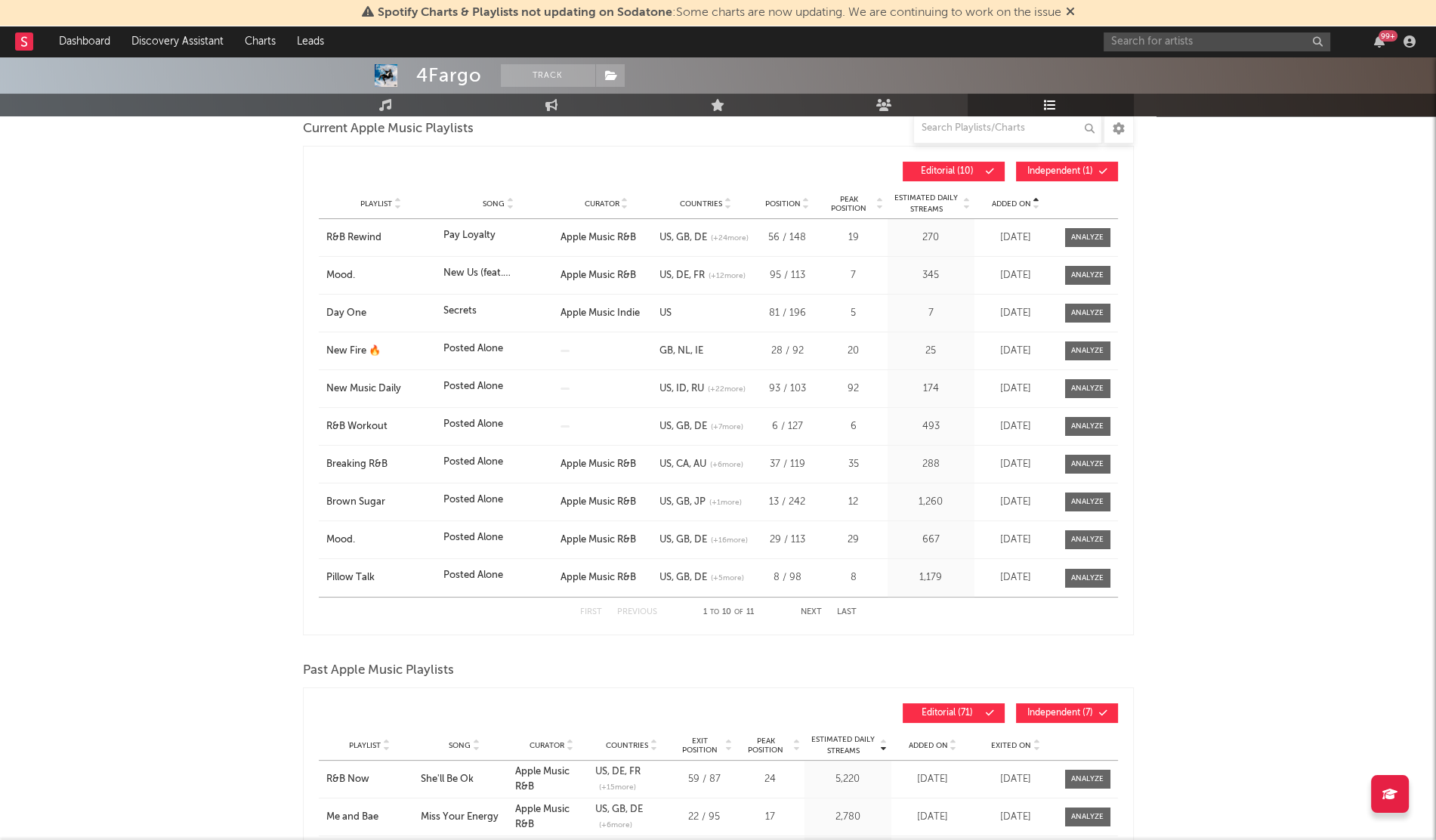
click at [1015, 201] on span "Added On" at bounding box center [1012, 204] width 39 height 9
click at [344, 245] on div "Playlist Day One Song Posted Alone Curator Apple Music Indie Genre Countries US…" at bounding box center [718, 237] width 799 height 37
click at [341, 241] on div "Day One" at bounding box center [382, 238] width 110 height 15
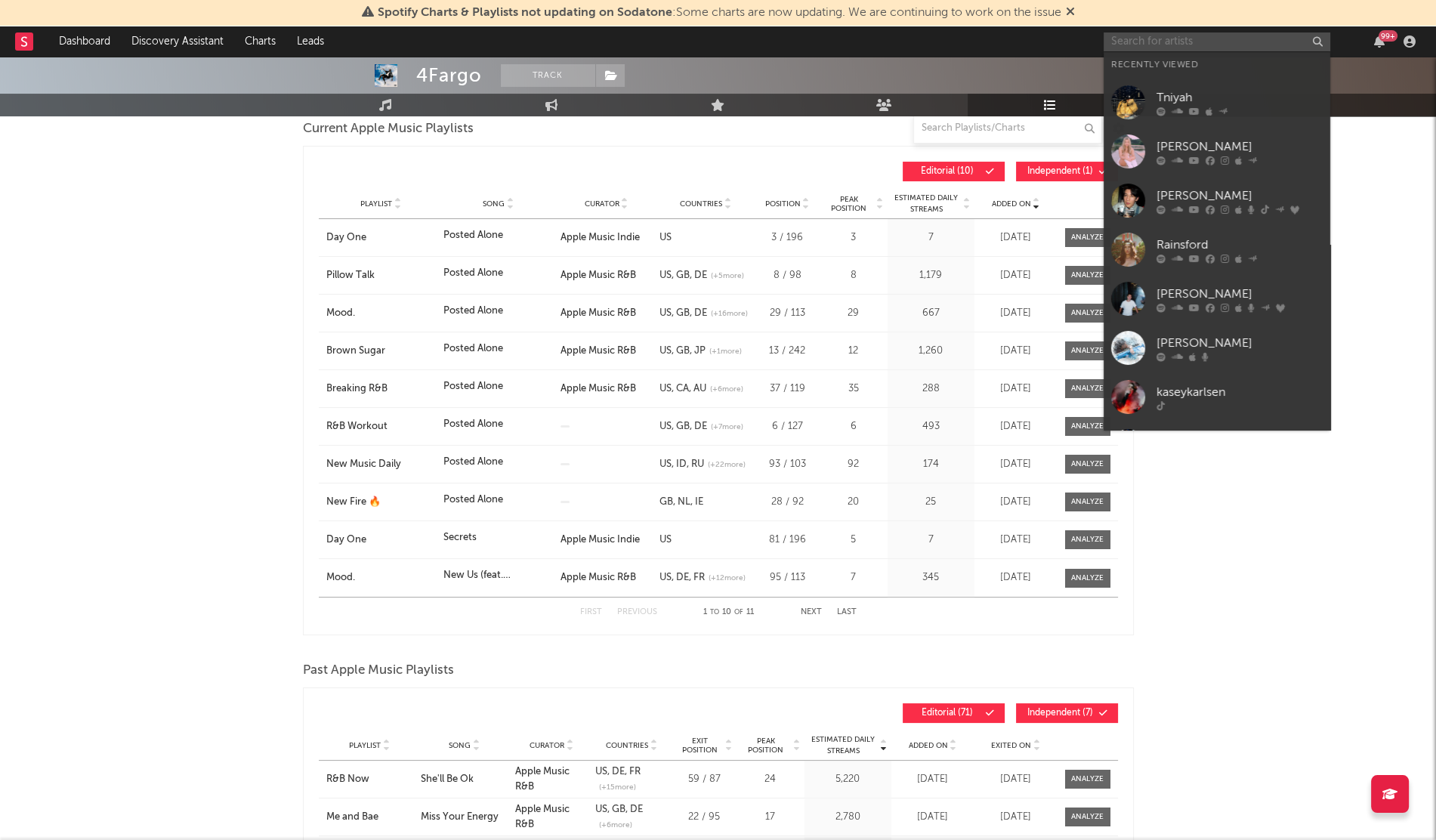
click at [1157, 48] on input "text" at bounding box center [1217, 42] width 226 height 19
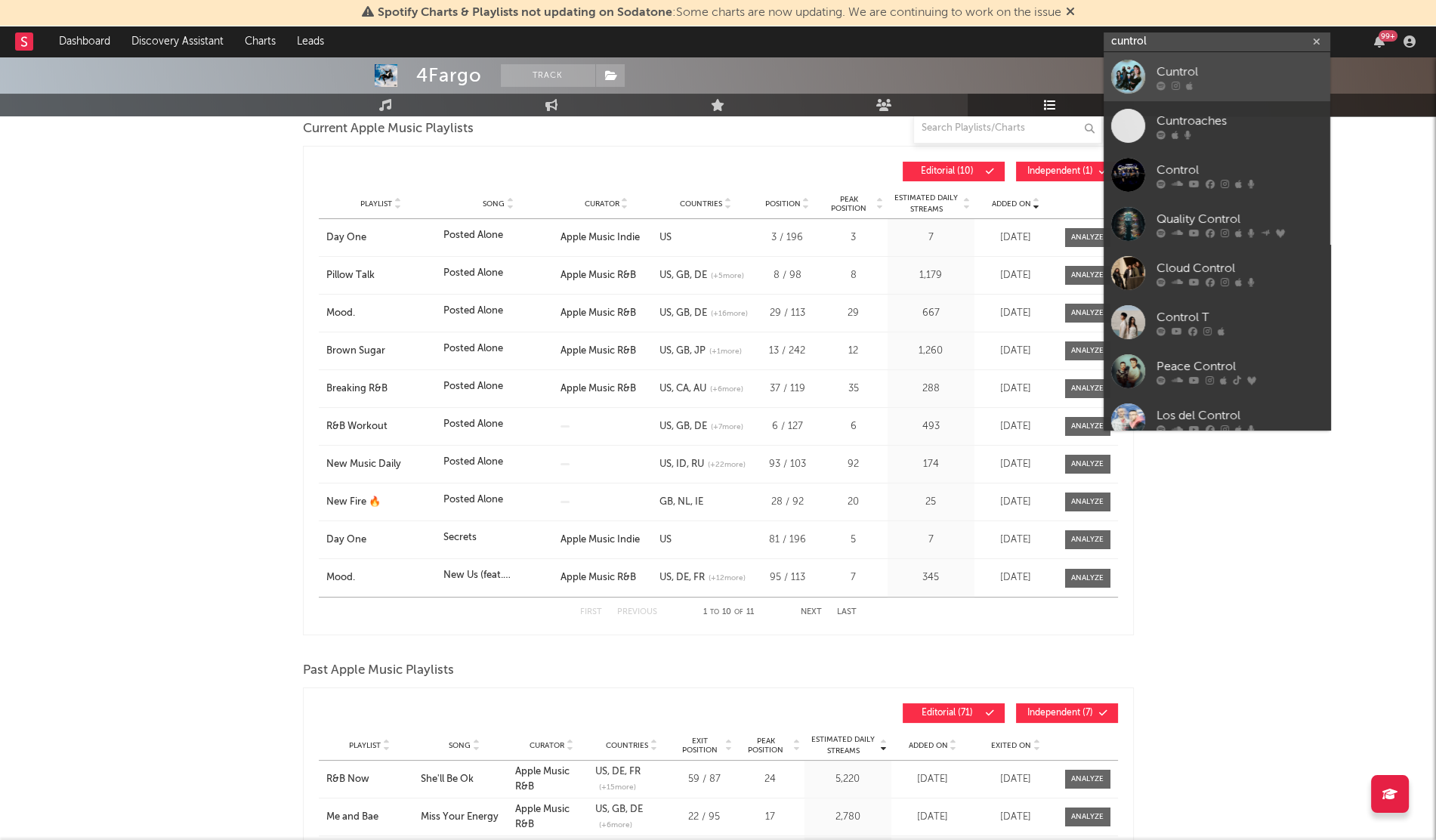
type input "cuntrol"
click at [1157, 78] on div "Cuntrol" at bounding box center [1240, 71] width 166 height 18
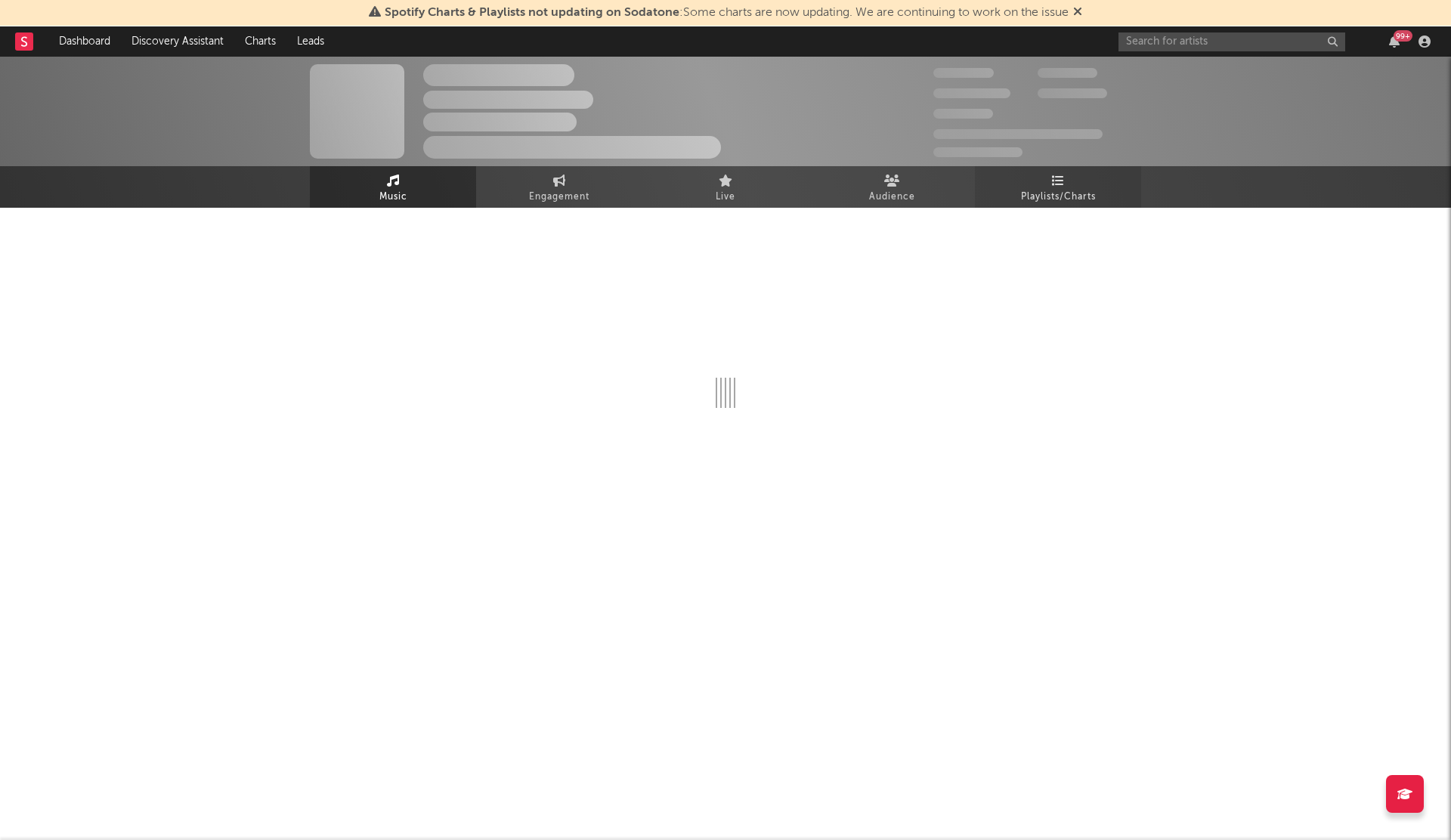
select select "1w"
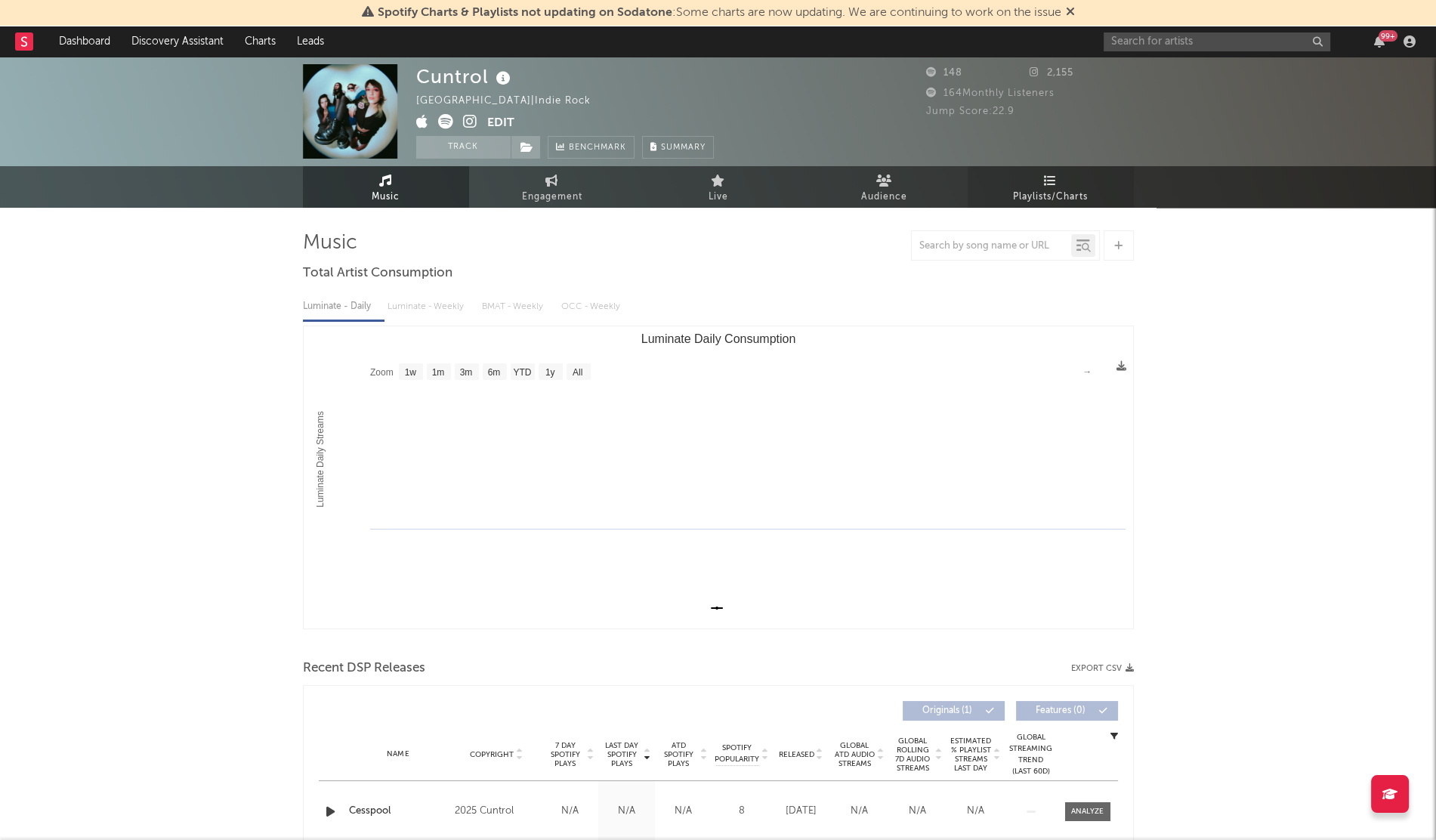
click at [1054, 198] on span "Playlists/Charts" at bounding box center [1050, 196] width 75 height 18
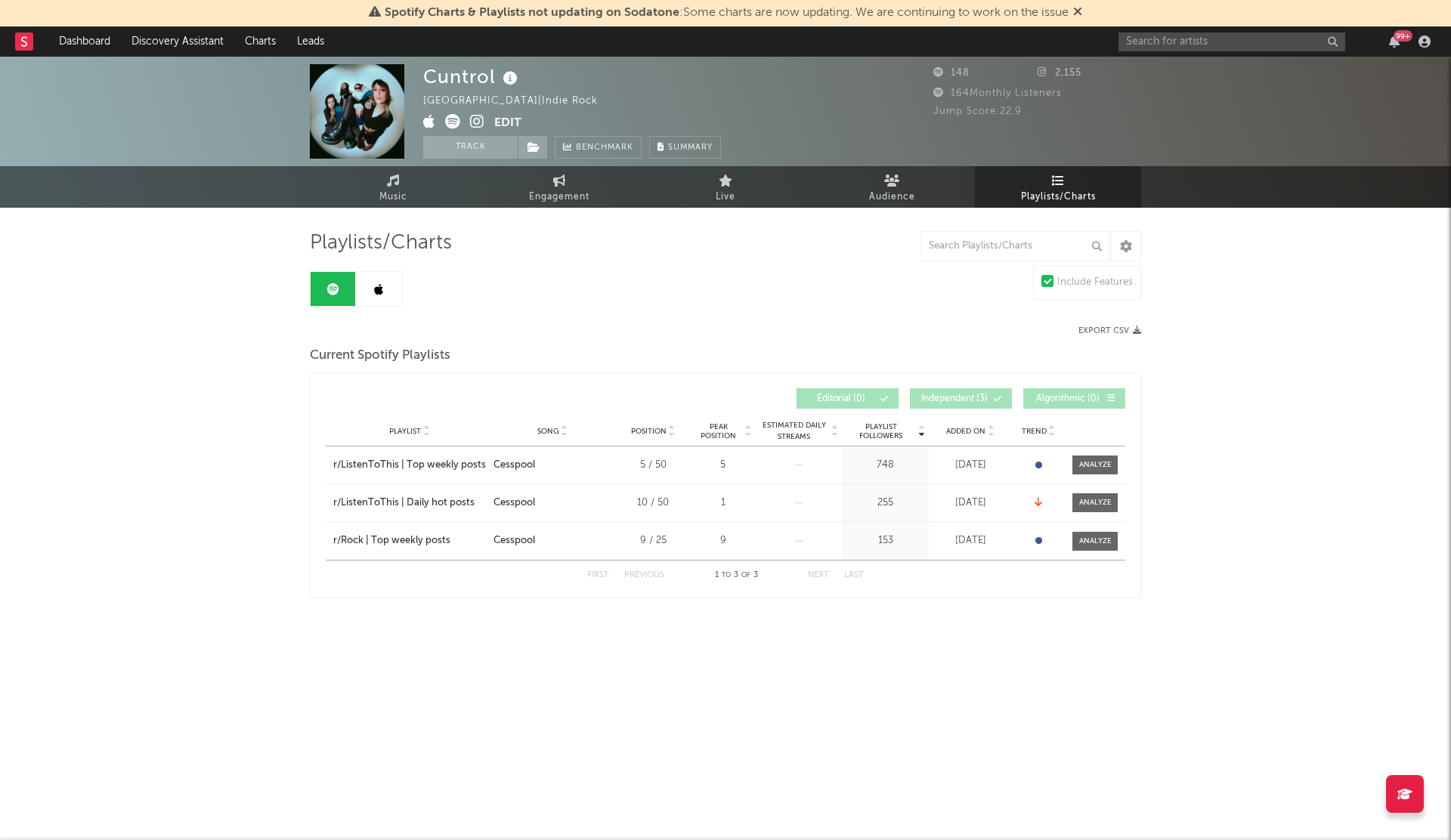
click at [961, 429] on span "Added On" at bounding box center [966, 431] width 39 height 9
click at [449, 458] on div "r/ListenToThis | Top weekly posts" at bounding box center [410, 465] width 153 height 15
click at [382, 283] on icon at bounding box center [378, 289] width 9 height 12
